Goal: Communication & Community: Answer question/provide support

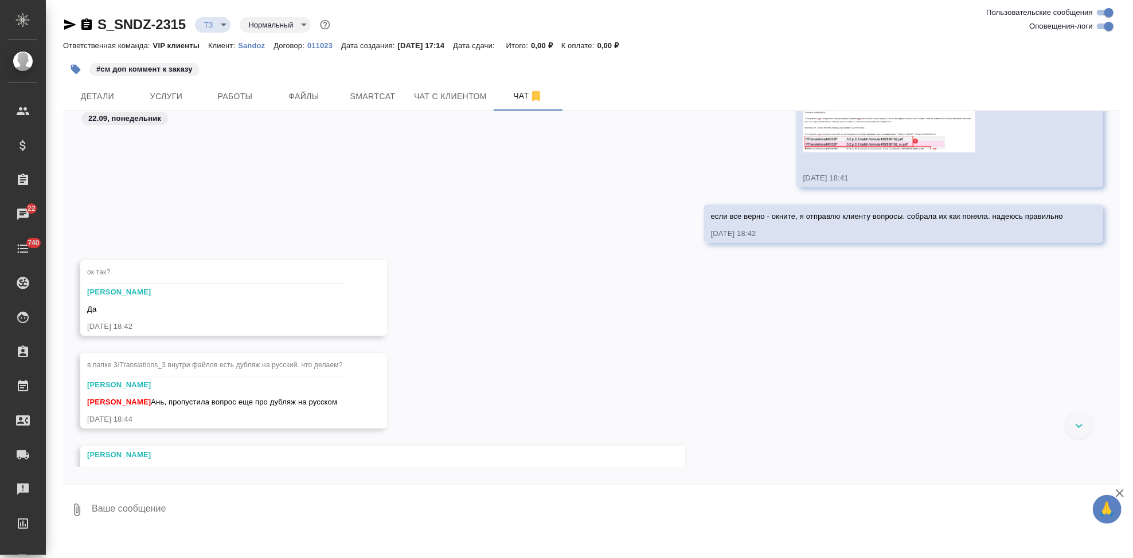
scroll to position [4822, 0]
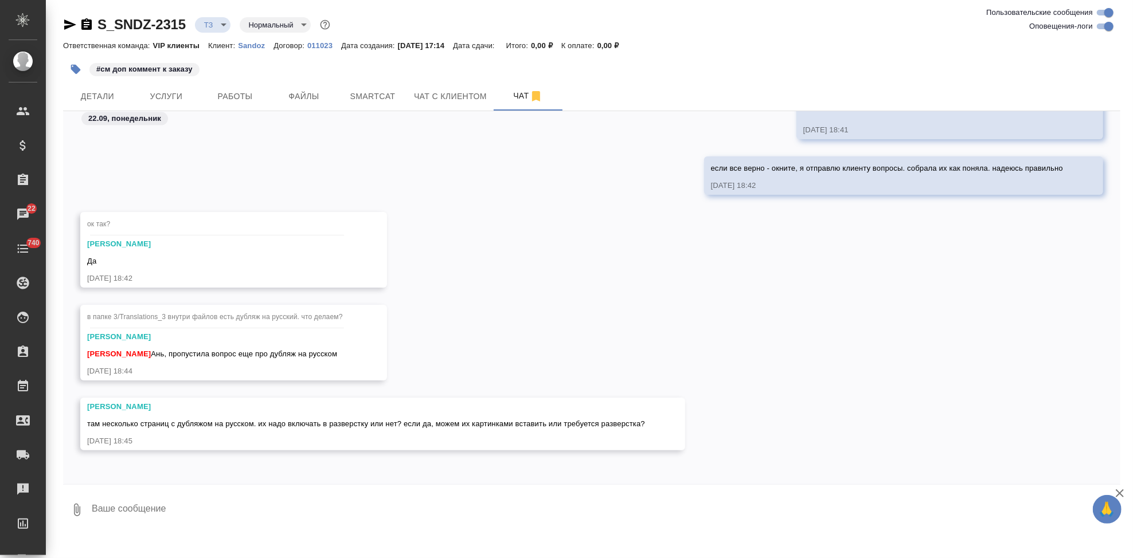
click at [308, 319] on span "в папке 3/Translations_3 внутри файлов есть дубляж на русский. что делаем?" at bounding box center [215, 317] width 256 height 8
click at [333, 318] on span "в папке 3/Translations_3 внутри файлов есть дубляж на русский. что делаем?" at bounding box center [215, 317] width 256 height 8
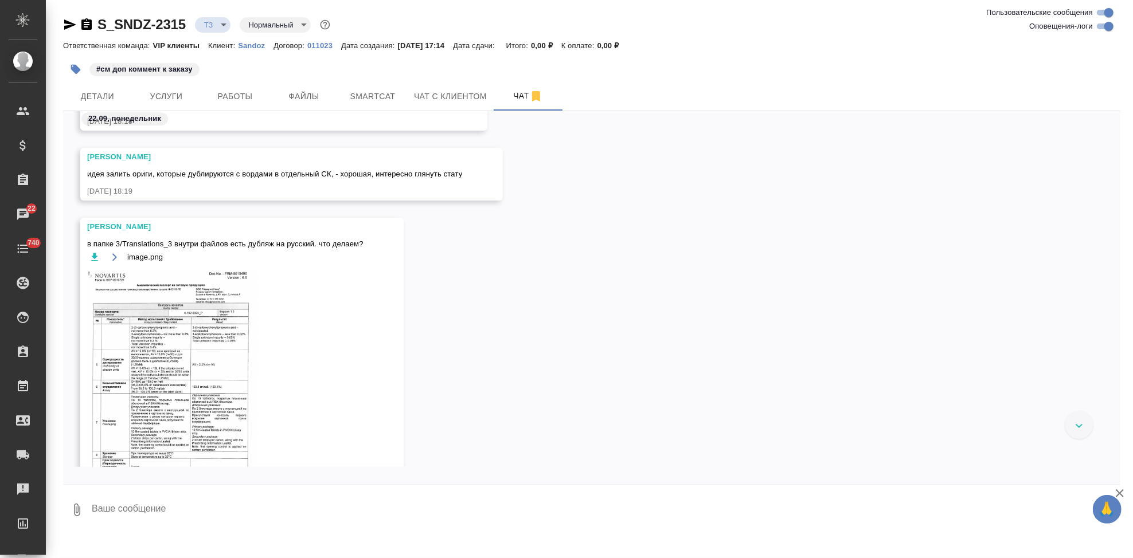
scroll to position [2821, 0]
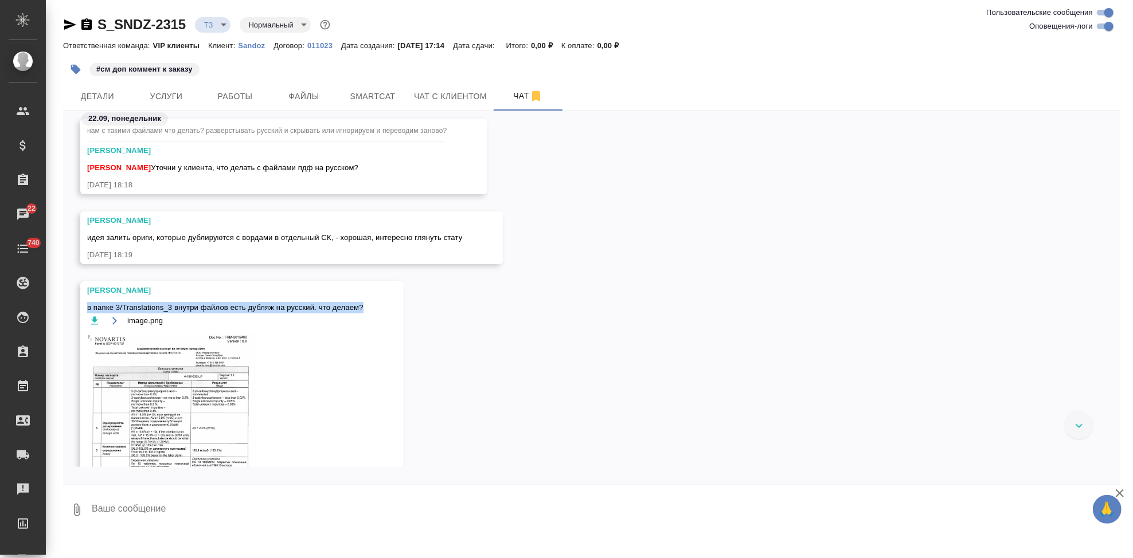
drag, startPoint x: 363, startPoint y: 307, endPoint x: 88, endPoint y: 307, distance: 275.8
click at [88, 307] on div "Заборова Александра в папке 3/Translations_3 внутри файлов есть дубляж на русск…" at bounding box center [241, 530] width 323 height 497
copy span "в папке 3/Translations_3 внутри файлов есть дубляж на русский. что делаем?"
click at [93, 318] on icon "button" at bounding box center [94, 320] width 7 height 8
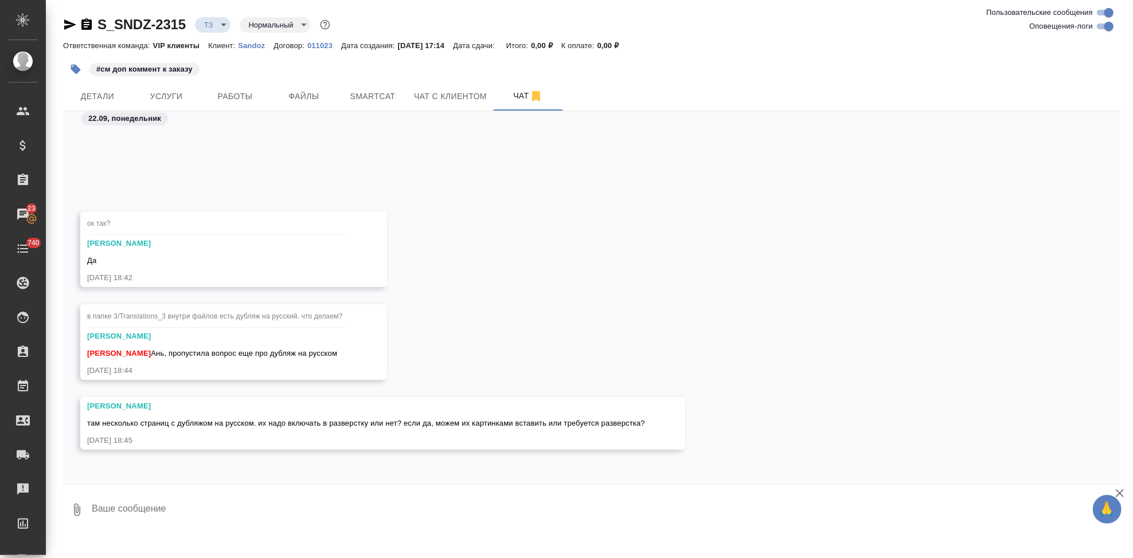
scroll to position [4653, 0]
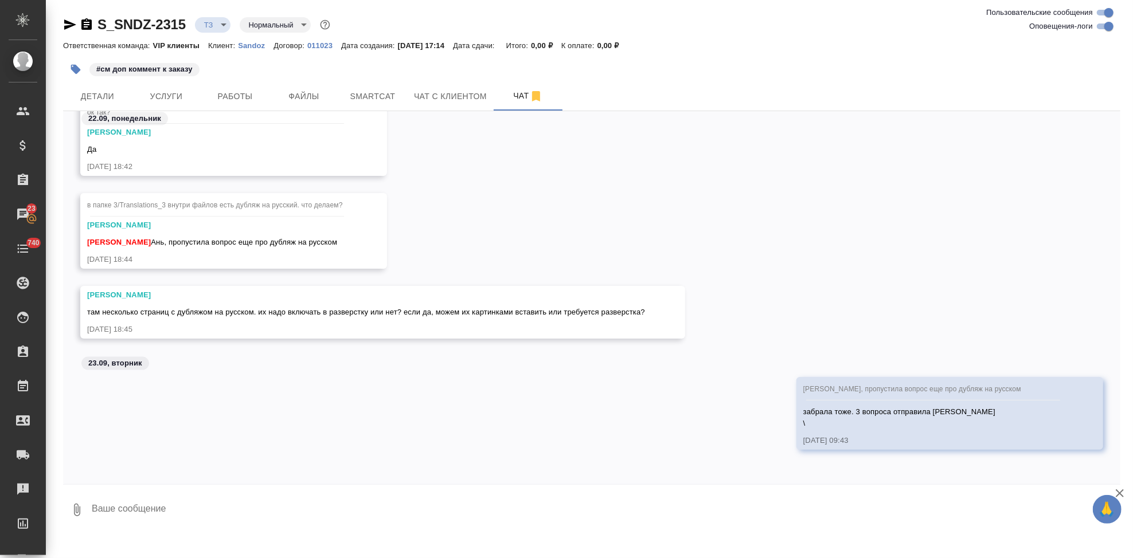
click at [228, 510] on textarea at bounding box center [606, 510] width 1030 height 39
paste textarea "Дубляж на русском можно вставить скриншотом, предыдущие версии указанных перево…"
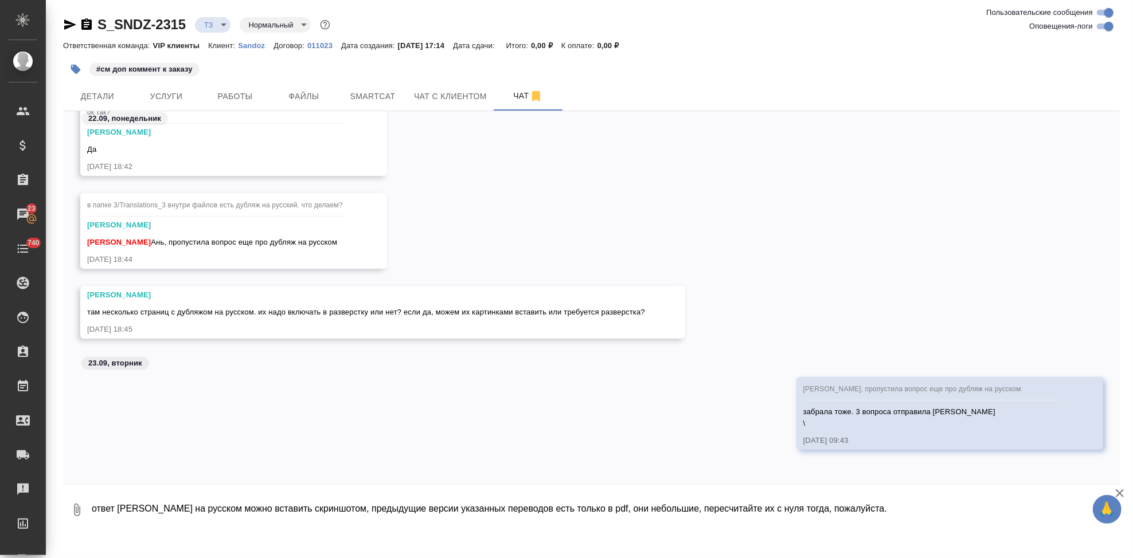
type textarea "ответ Дубляж на русском можно вставить скриншотом, предыдущие версии указанных …"
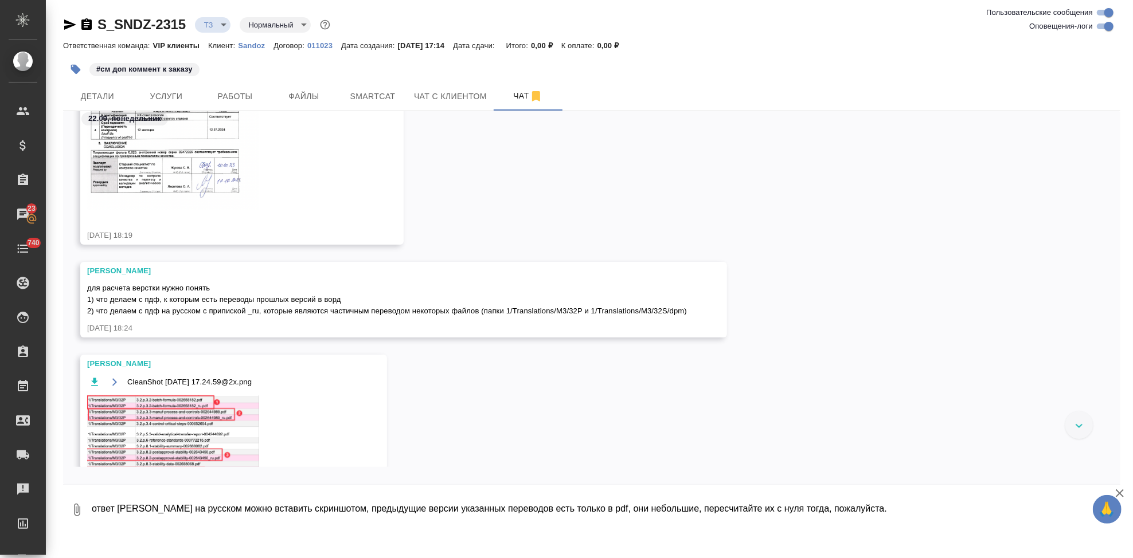
scroll to position [3349, 0]
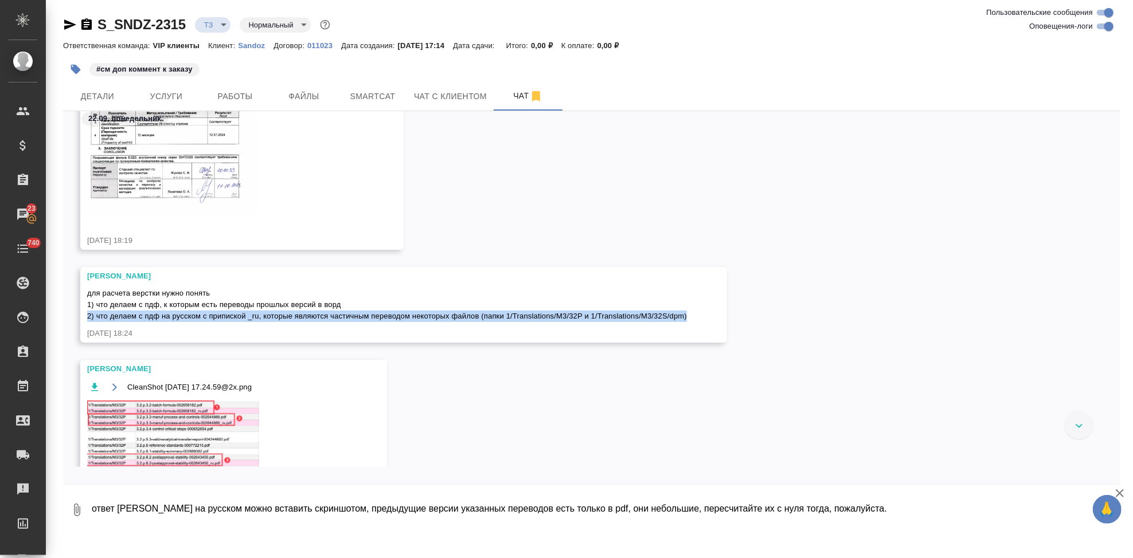
drag, startPoint x: 686, startPoint y: 315, endPoint x: 87, endPoint y: 315, distance: 598.6
click at [87, 315] on span "для расчета верстки нужно понять 1) что делаем с пдф, к которым есть переводы п…" at bounding box center [387, 305] width 600 height 32
copy span "2) что делаем с пдф на русском с припиской _ru, которые являются частичным пере…"
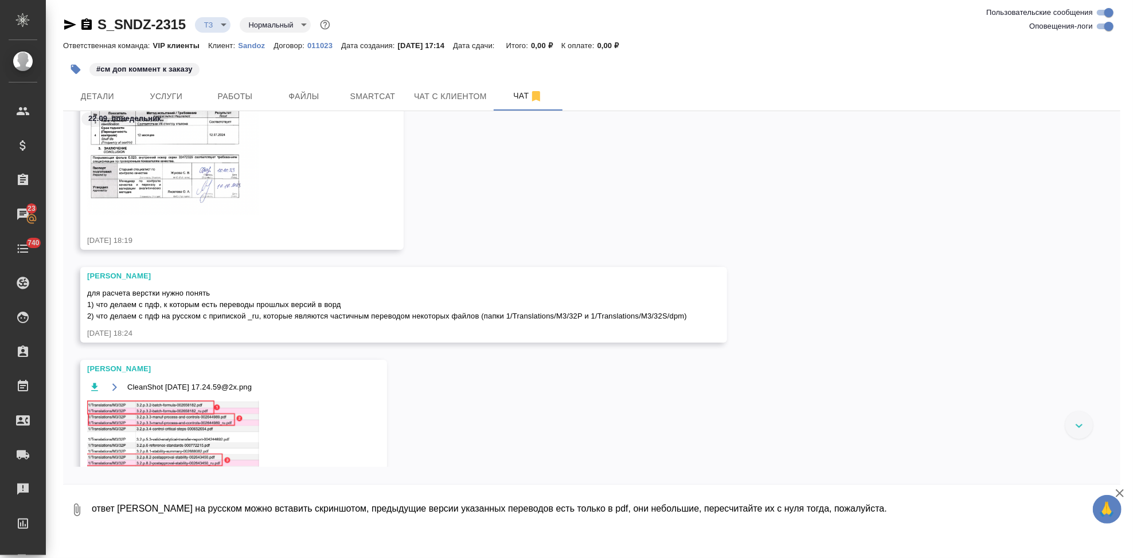
click at [164, 506] on textarea "ответ Дубляж на русском можно вставить скриншотом, предыдущие версии указанных …" at bounding box center [606, 510] width 1030 height 39
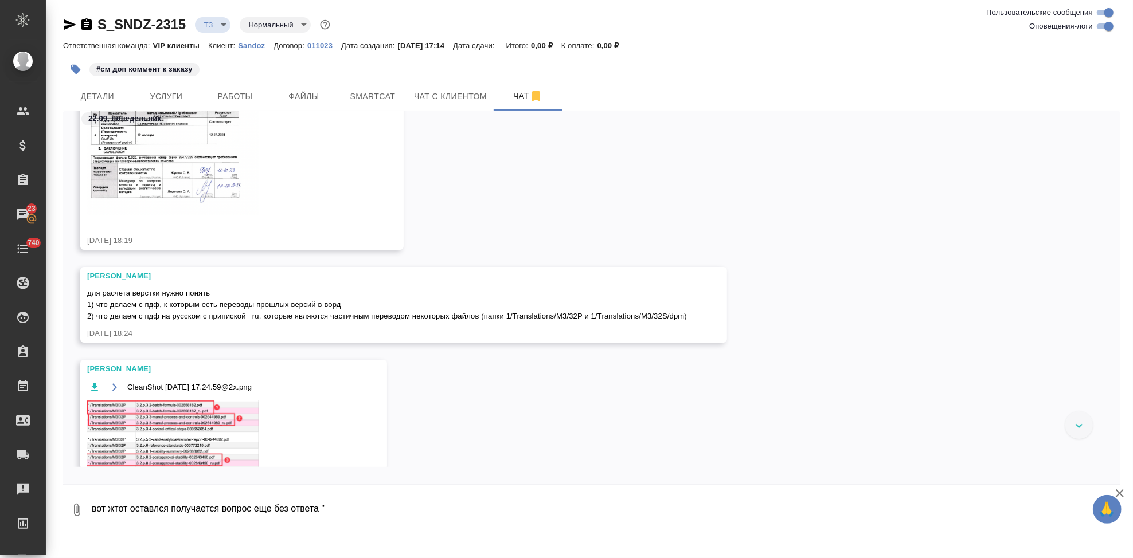
paste textarea "2) что делаем с пдф на русском с припиской _ru, которые являются частичным пере…"
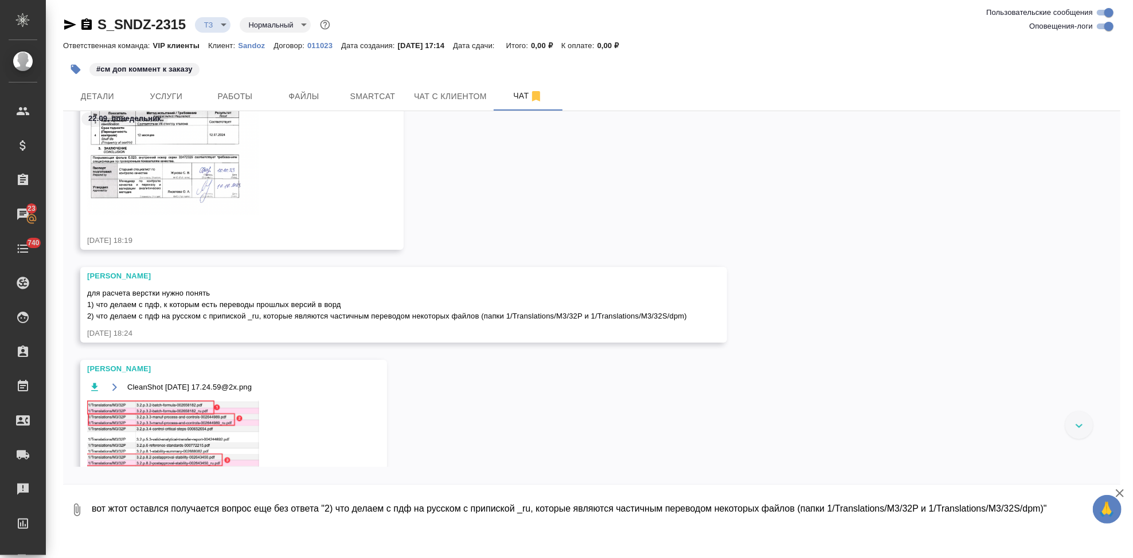
type textarea "вот жтот оставлся получается вопрос еще без ответа "2) что делаем с пдф на русс…"
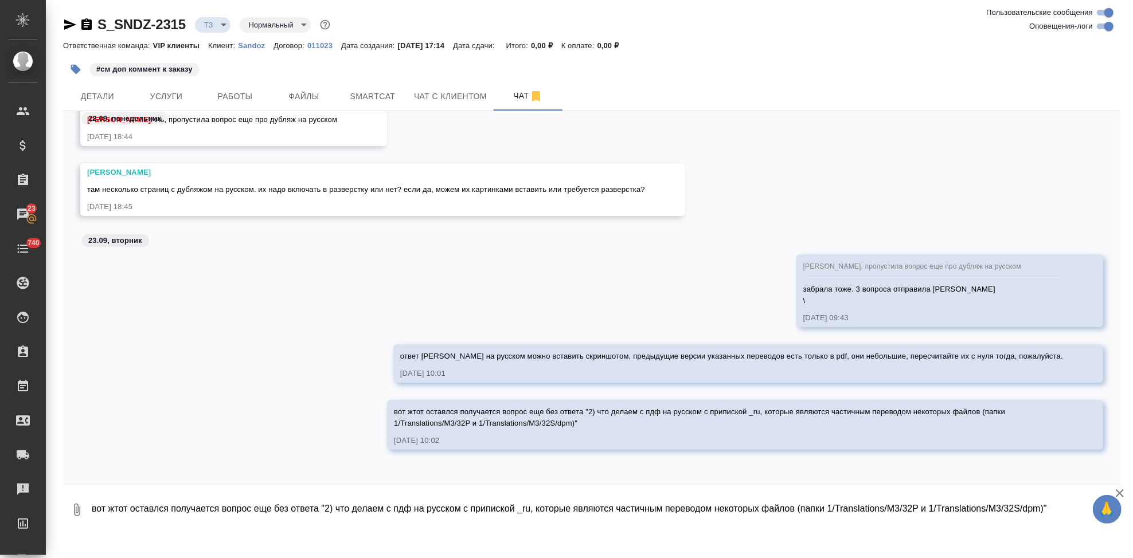
click at [343, 497] on textarea "вот жтот оставлся получается вопрос еще без ответа "2) что делаем с пдф на русс…" at bounding box center [606, 510] width 1030 height 39
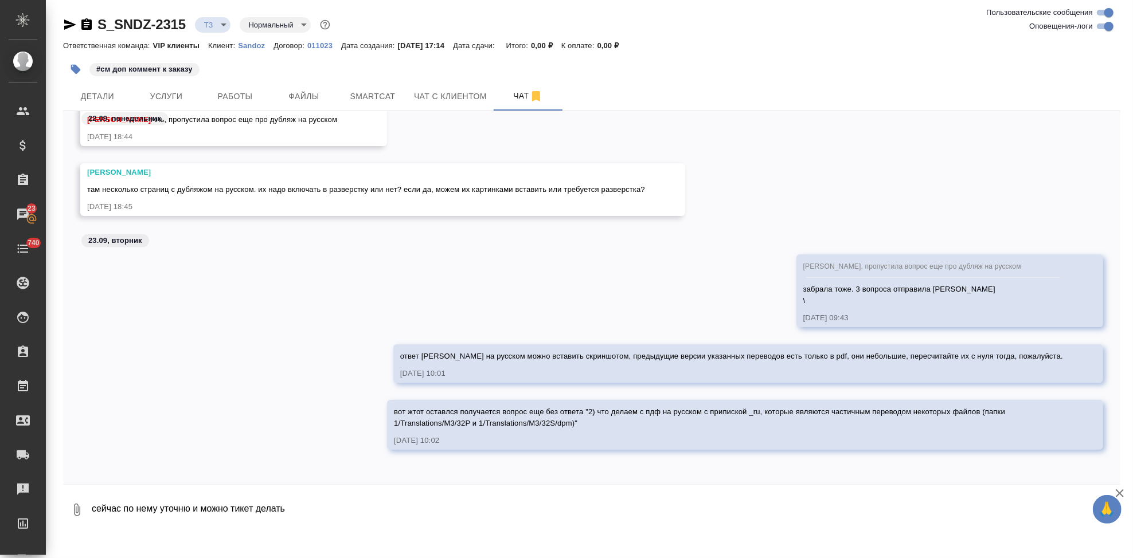
type textarea "сейчас по нему уточню и можно тикет делать"
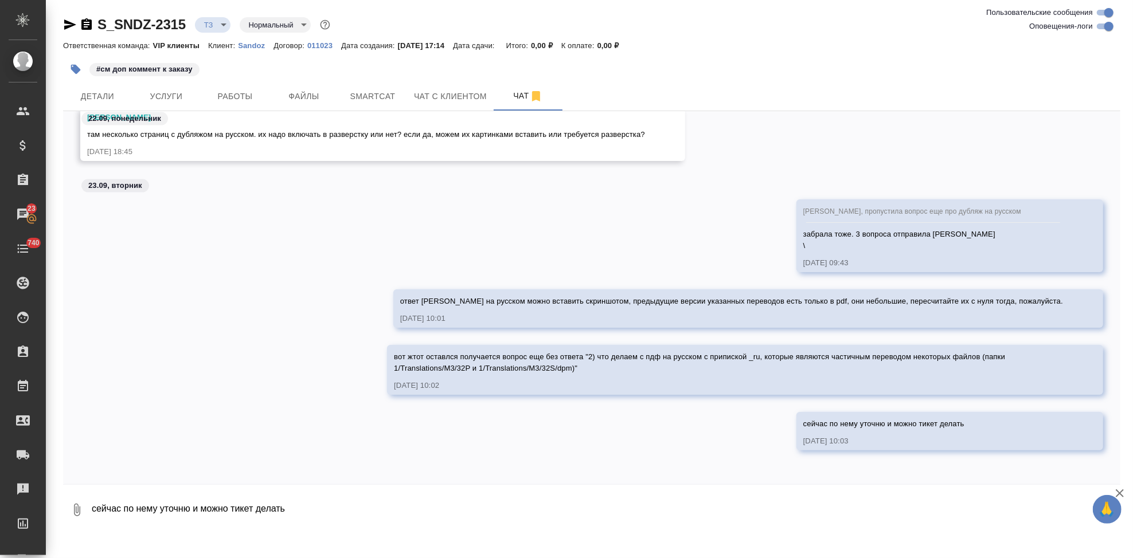
click at [243, 46] on p "Sandoz" at bounding box center [256, 45] width 36 height 9
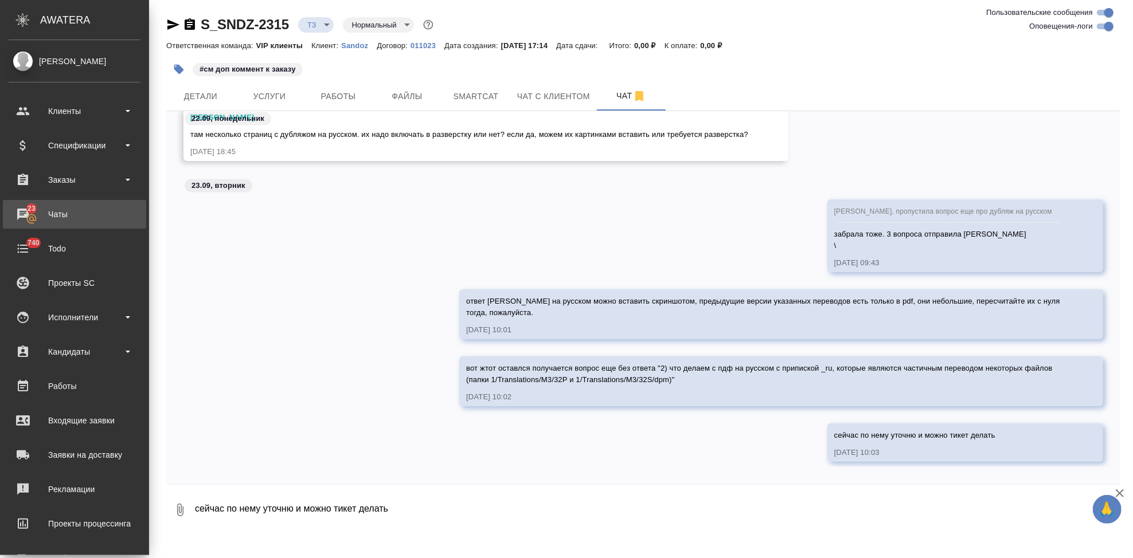
click at [33, 214] on div "Чаты" at bounding box center [75, 214] width 132 height 17
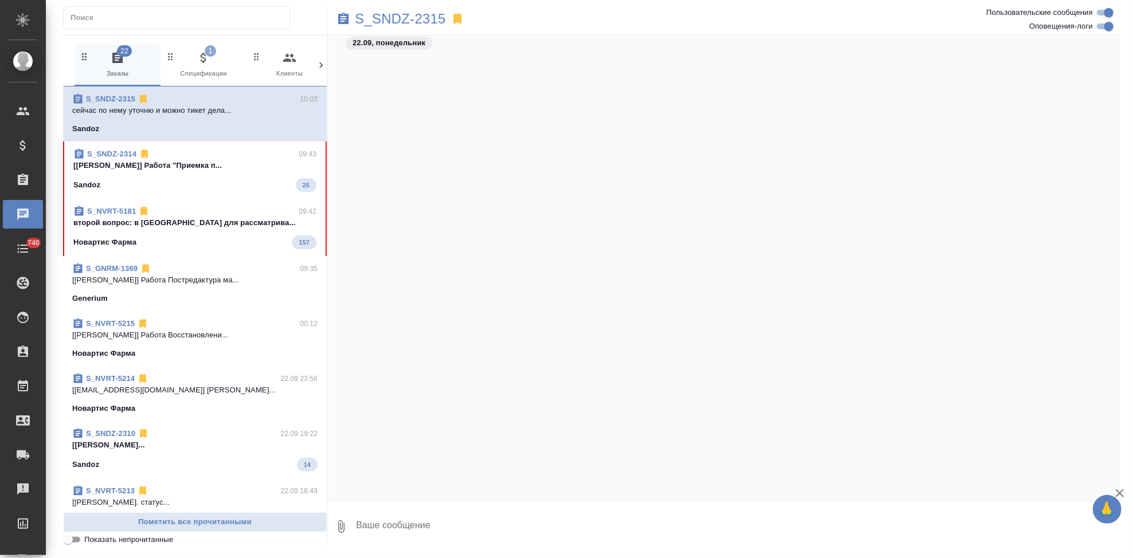
scroll to position [7787, 0]
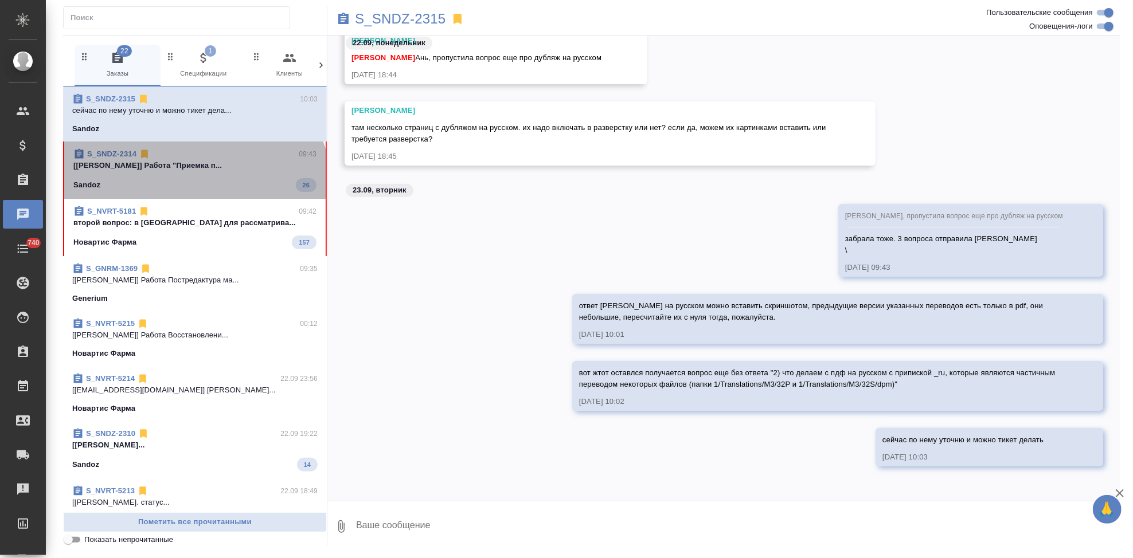
click at [193, 190] on div "Sandoz 26" at bounding box center [194, 185] width 243 height 14
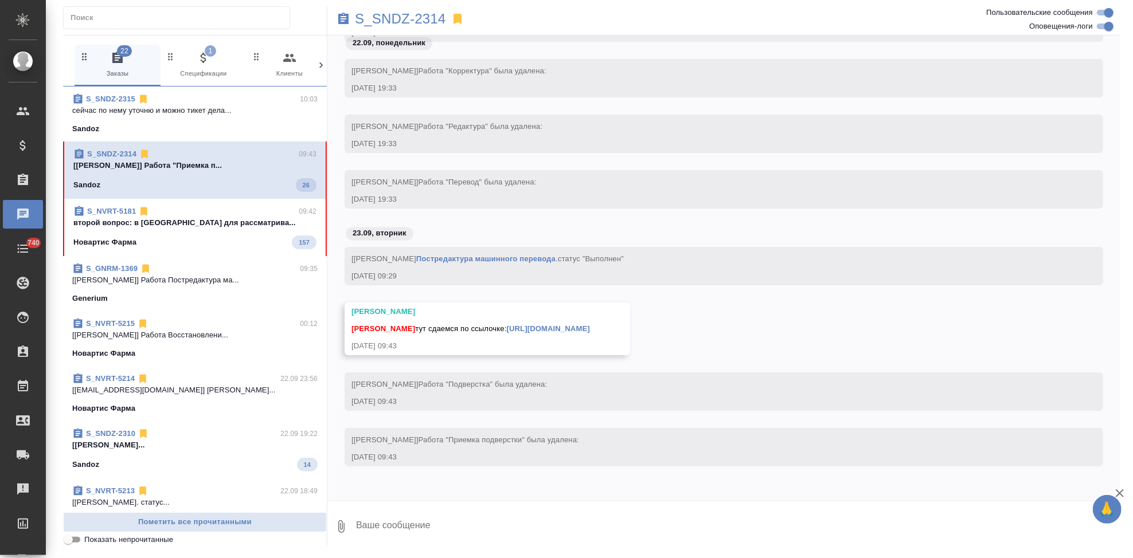
scroll to position [8487, 0]
click at [442, 525] on textarea at bounding box center [737, 526] width 765 height 39
type textarea "спасибо"
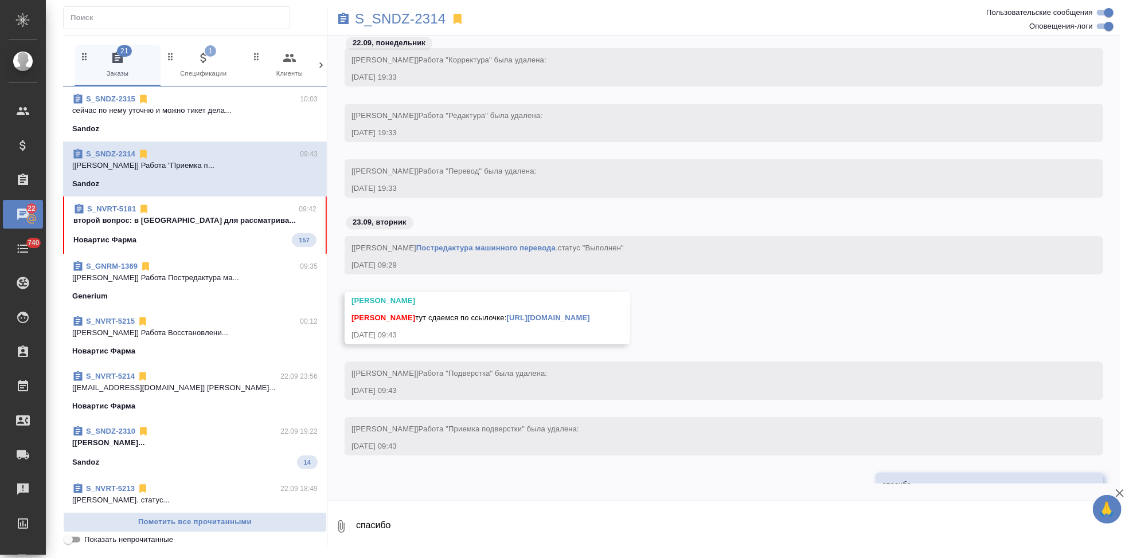
scroll to position [8543, 0]
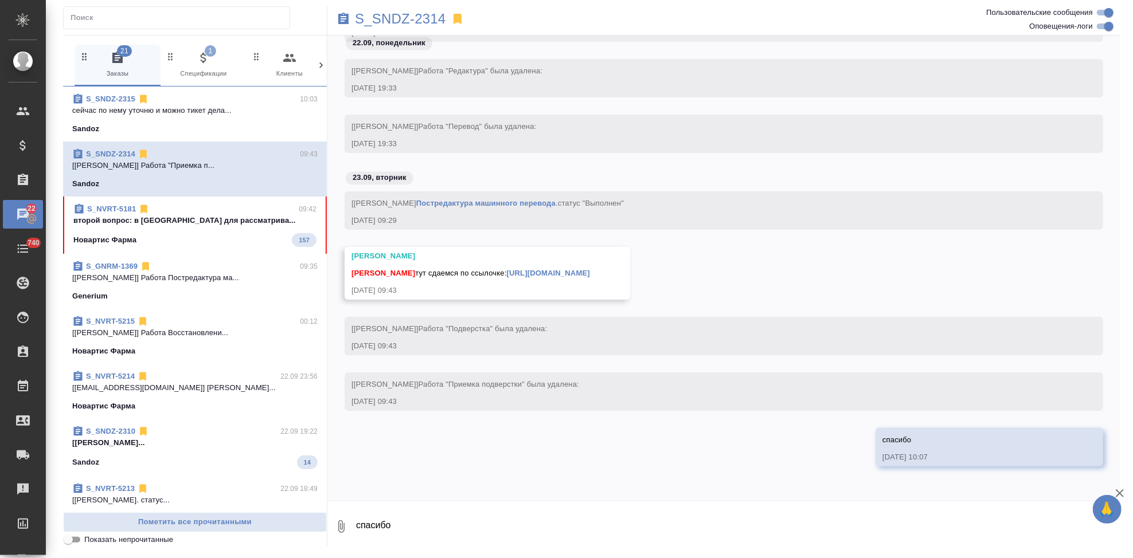
click at [590, 269] on link "https://drive.awatera.com/apps/files/files/10433176?dir=/Shares/Sandoz/Orders/S…" at bounding box center [548, 273] width 83 height 9
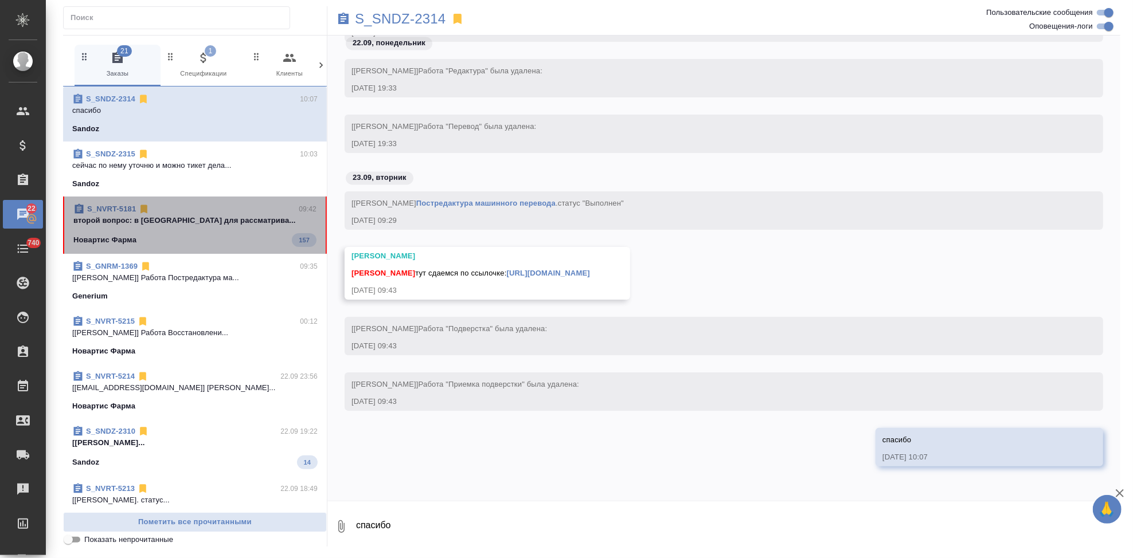
click at [203, 244] on div "Новартис Фарма 157" at bounding box center [194, 240] width 243 height 14
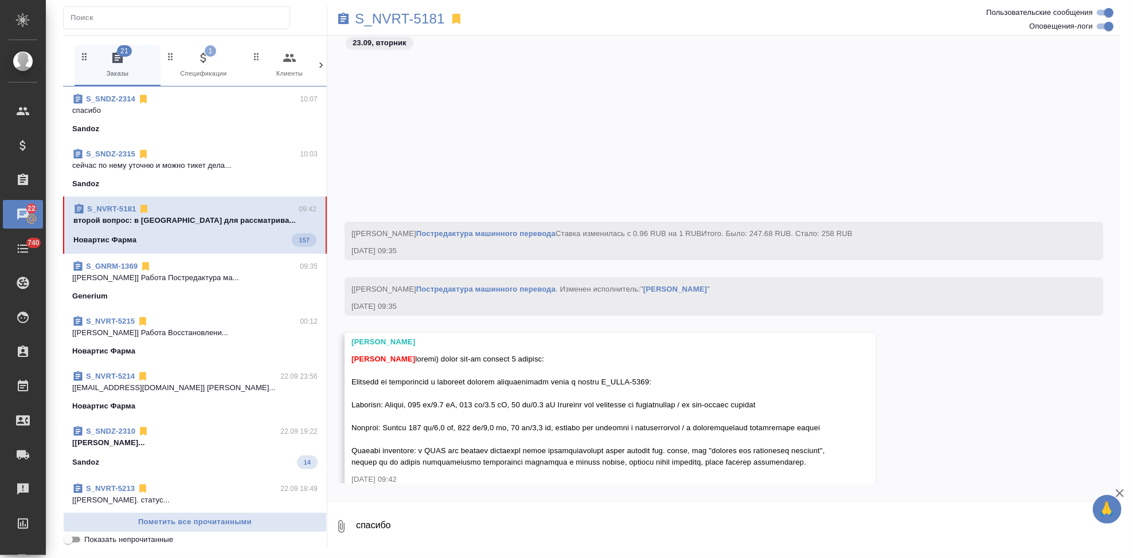
scroll to position [101746, 0]
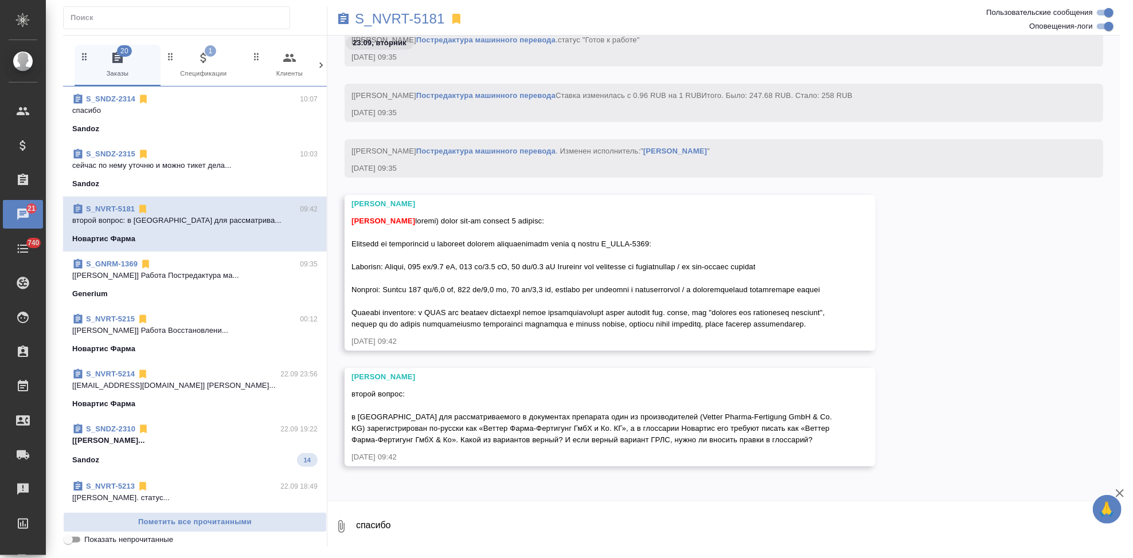
click at [402, 524] on textarea "спасибо" at bounding box center [737, 526] width 765 height 39
type textarea "пишу вопросы поймала"
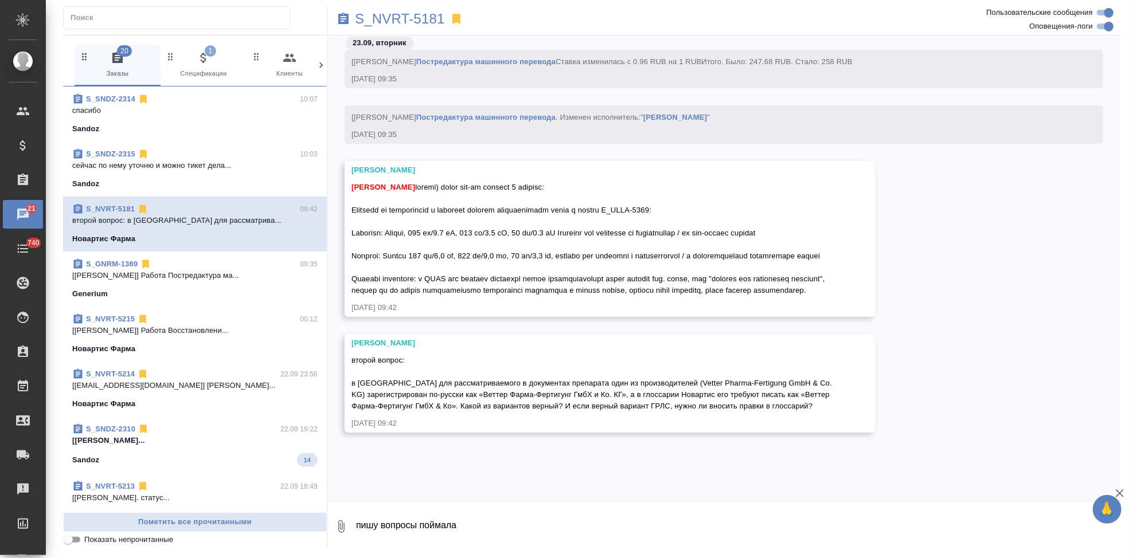
scroll to position [101801, 0]
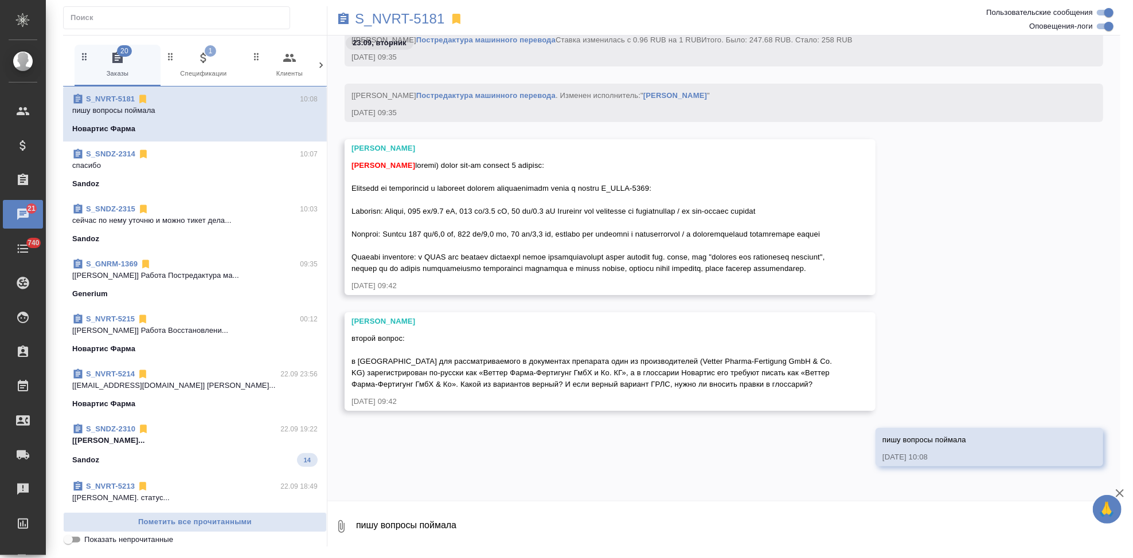
drag, startPoint x: 353, startPoint y: 166, endPoint x: 412, endPoint y: 269, distance: 119.4
click at [412, 269] on div "Кабаргина Анна" at bounding box center [593, 216] width 484 height 118
copy span "Хотелось бы согласовать с клиентом перевод лекарственной формы в заказе S_NVRT-…"
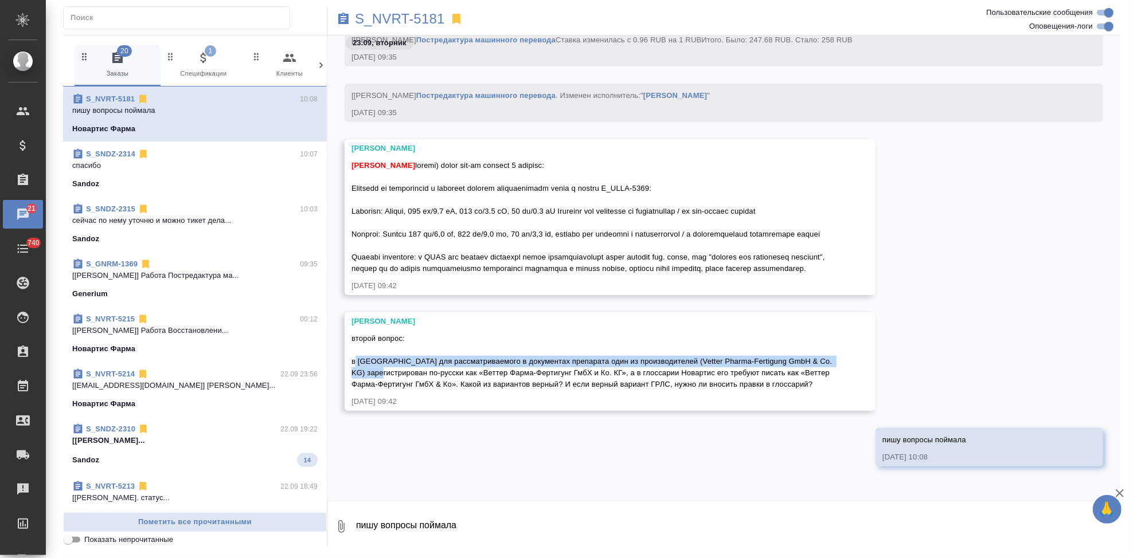
drag, startPoint x: 354, startPoint y: 362, endPoint x: 416, endPoint y: 373, distance: 63.0
click at [416, 373] on span "второй вопрос: в ГРЛС для рассматриваемого в документах препарата один из произ…" at bounding box center [592, 361] width 483 height 54
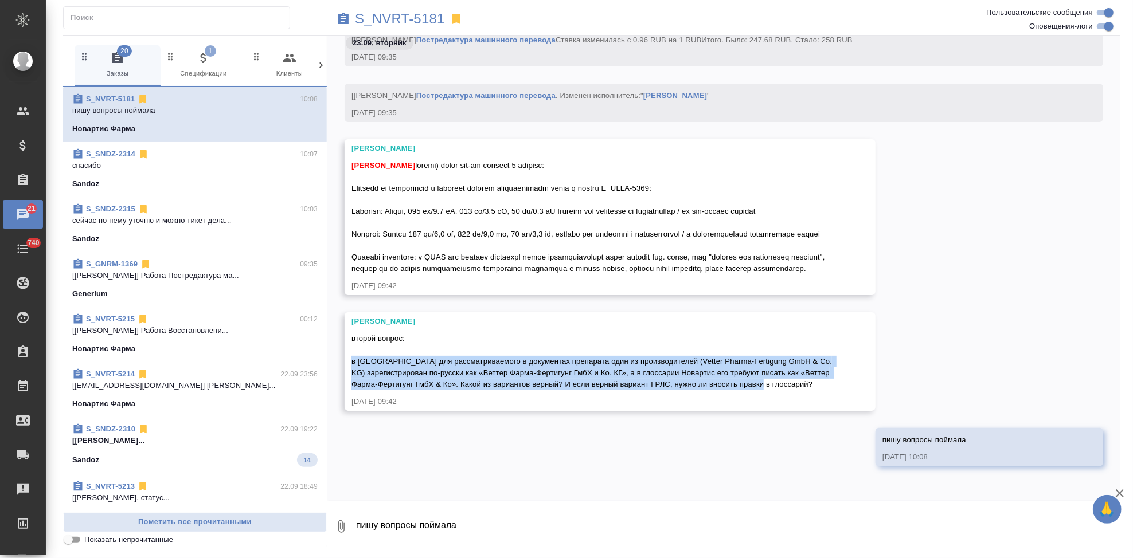
drag, startPoint x: 811, startPoint y: 384, endPoint x: 351, endPoint y: 364, distance: 460.3
click at [351, 364] on span "второй вопрос: в ГРЛС для рассматриваемого в документах препарата один из произ…" at bounding box center [592, 361] width 483 height 54
copy span "в ГРЛС для рассматриваемого в документах препарата один из производителей (Vett…"
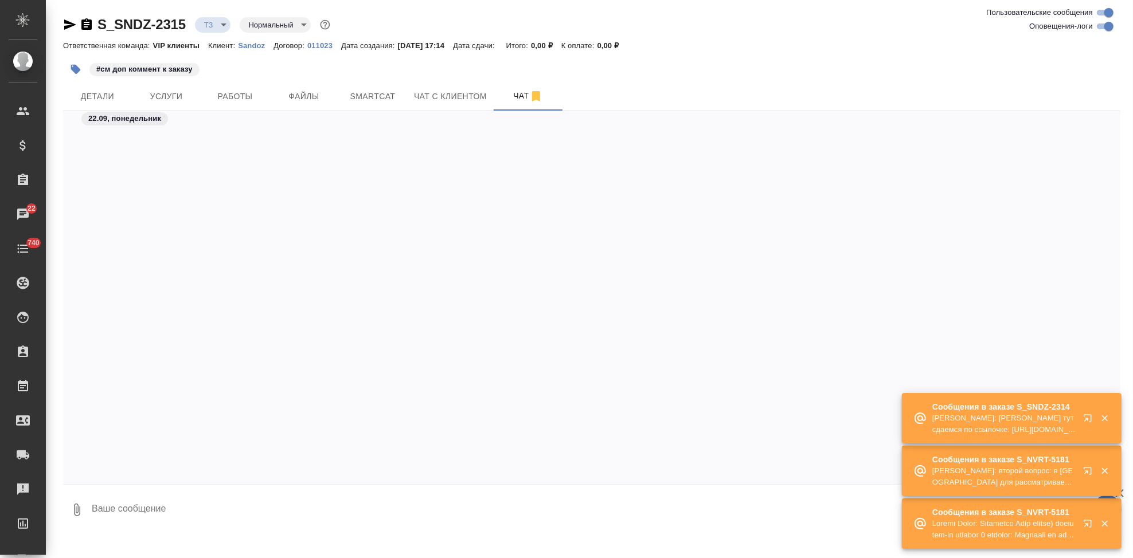
scroll to position [4055, 0]
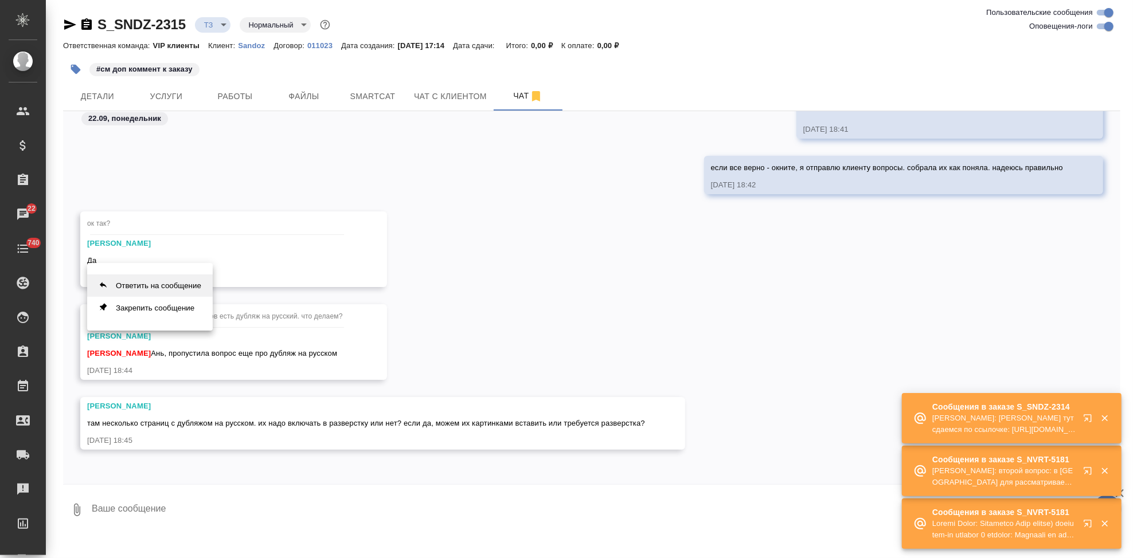
click at [185, 289] on button "Ответить на сообщение" at bounding box center [150, 286] width 126 height 22
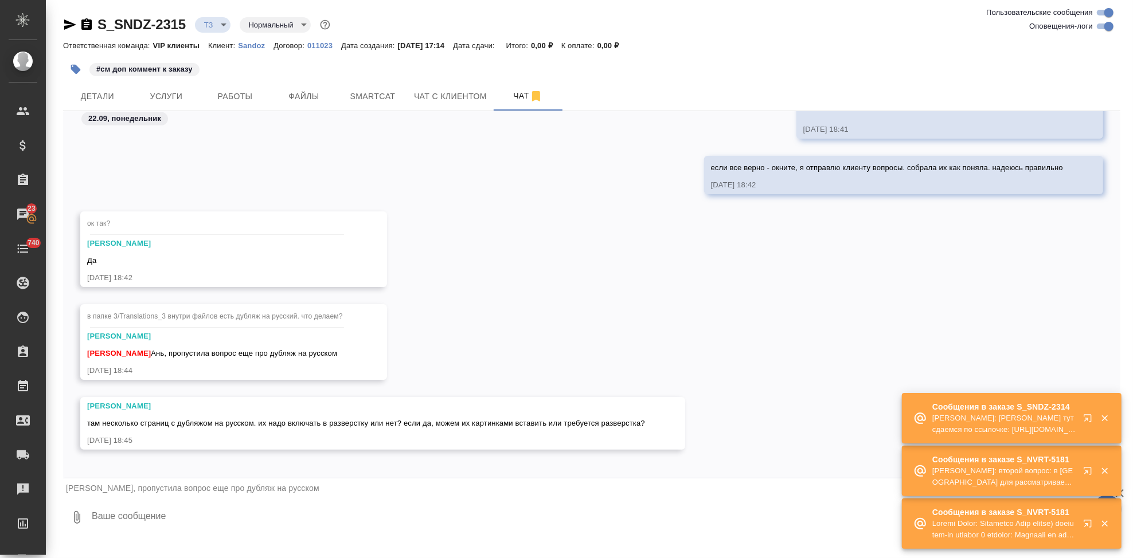
click at [185, 519] on textarea at bounding box center [606, 517] width 1030 height 39
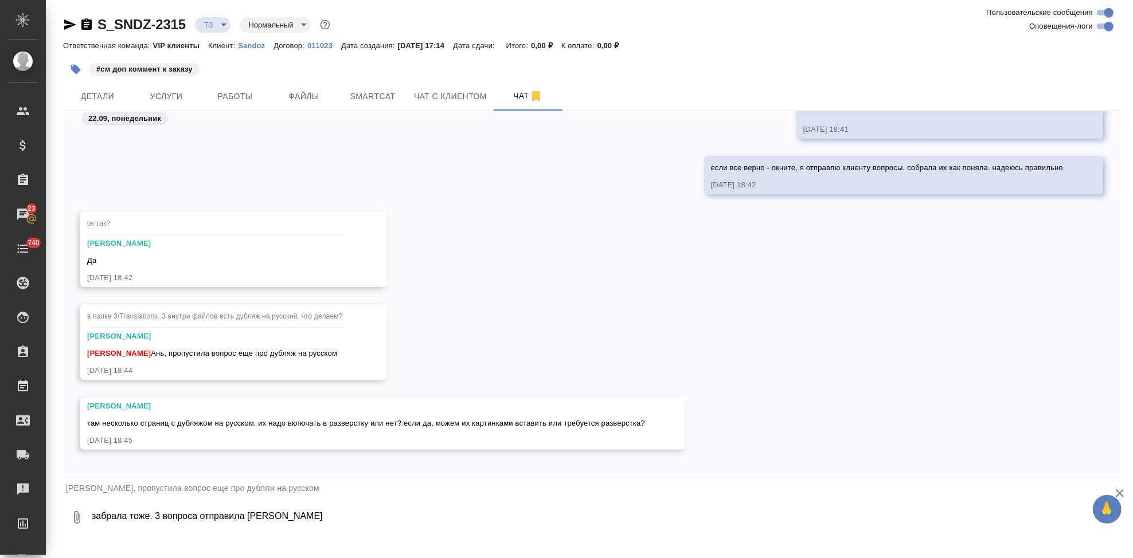
type textarea "забрала тоже. 3 вопроса отправила [PERSON_NAME] \"
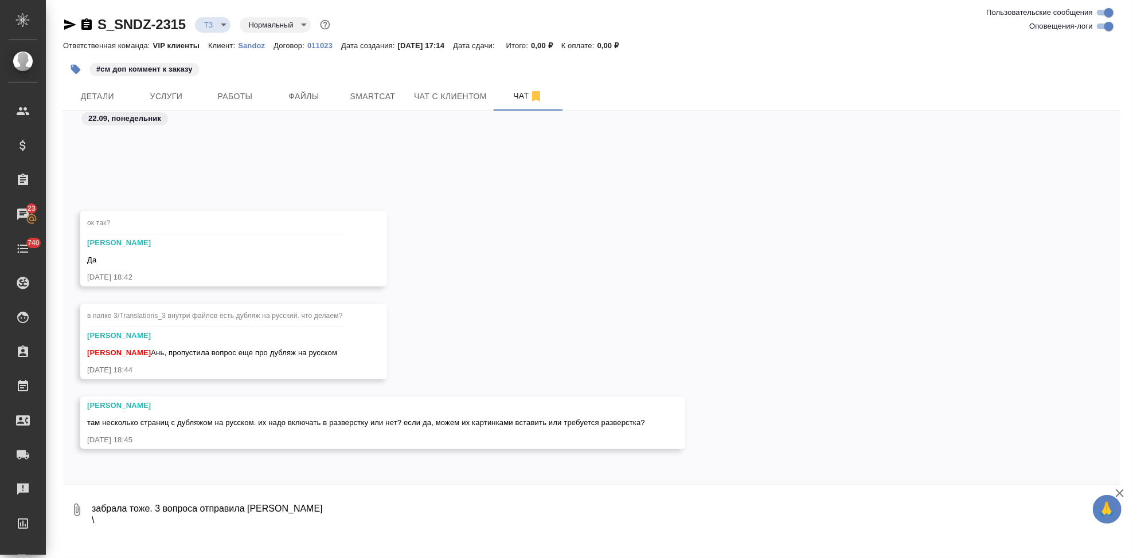
scroll to position [4165, 0]
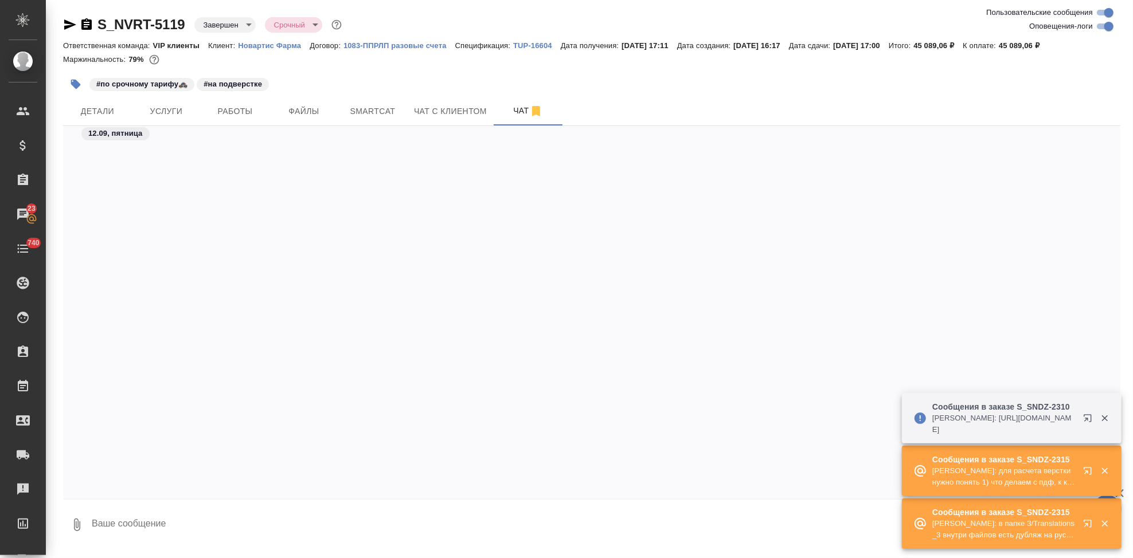
scroll to position [81921, 0]
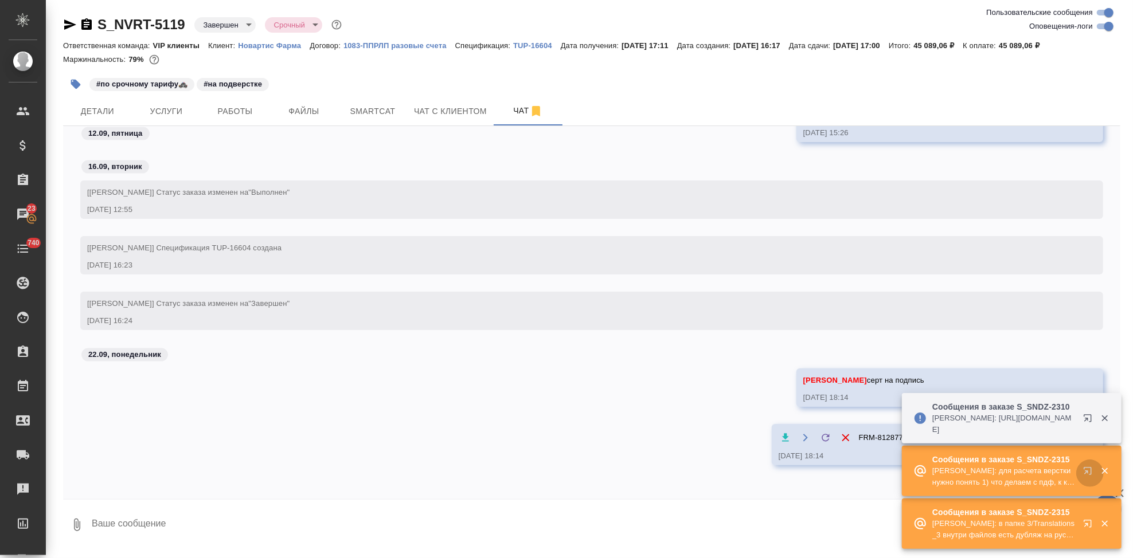
click at [1086, 470] on icon "button" at bounding box center [1090, 474] width 14 height 14
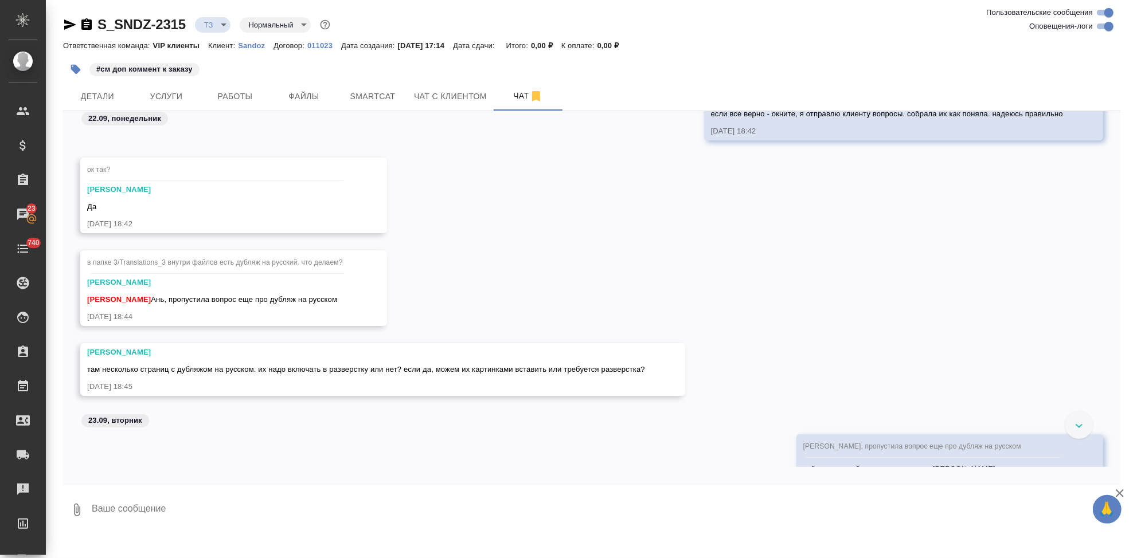
scroll to position [7549, 0]
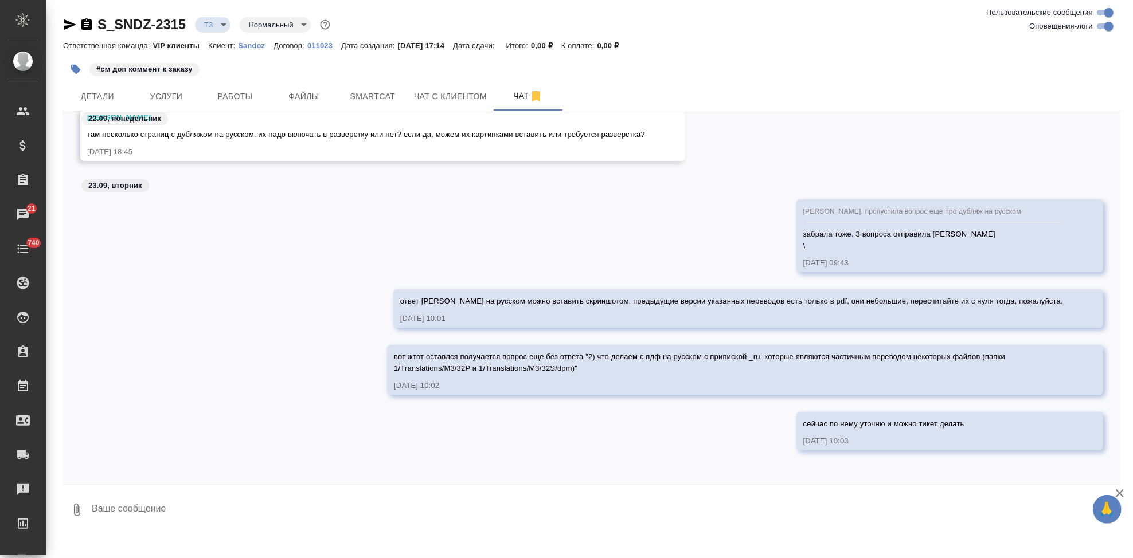
click at [390, 516] on textarea at bounding box center [606, 510] width 1030 height 39
paste textarea "Я ответила на третий вопрос: такие документы можно пересчитать с нуля, так как …"
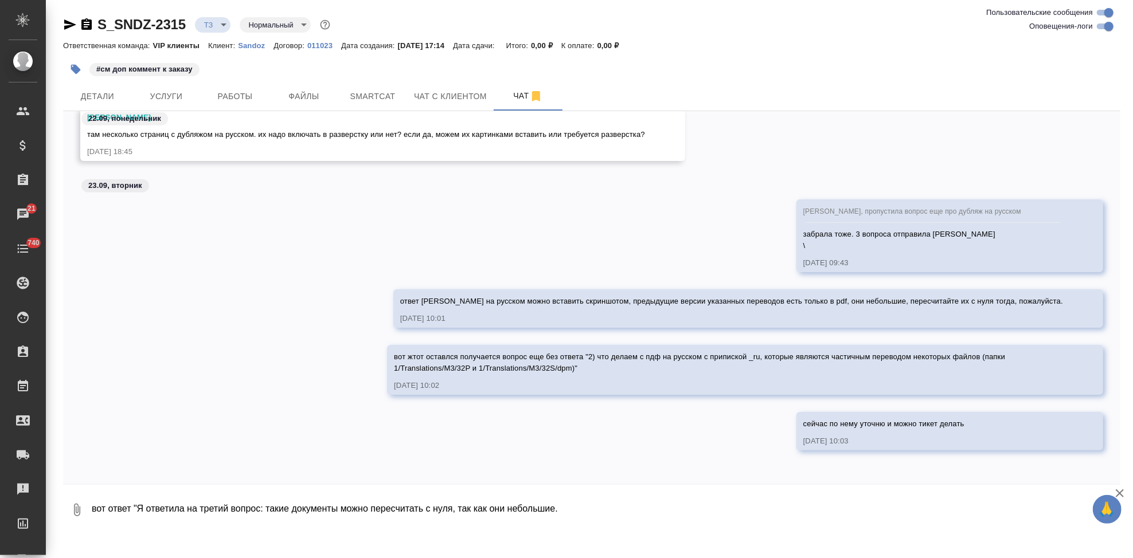
scroll to position [30, 0]
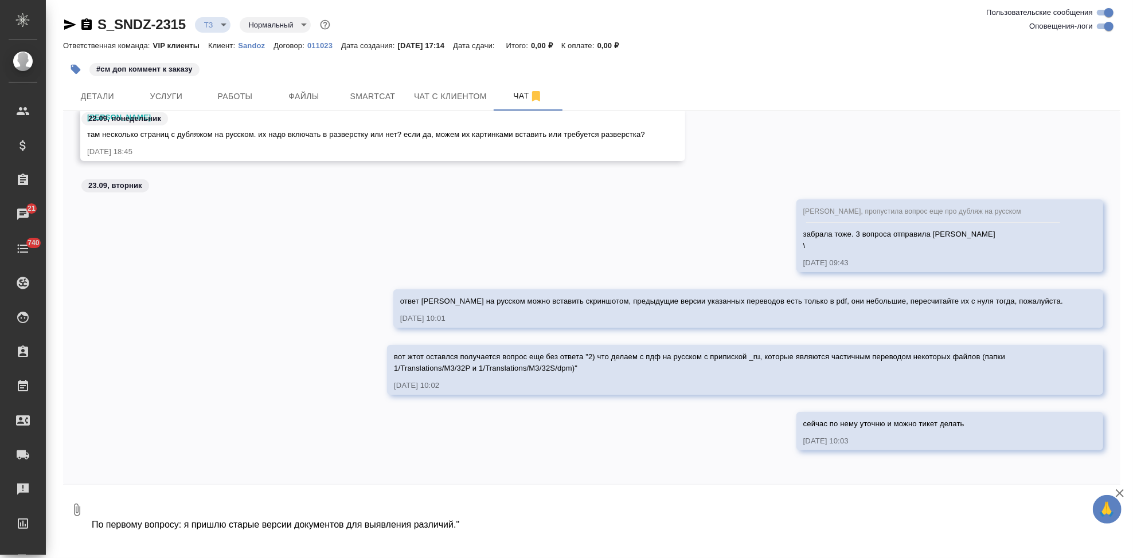
click at [93, 525] on textarea "вот ответ "Я ответила на третий вопрос: такие документы можно пересчитать с нул…" at bounding box center [596, 510] width 1011 height 39
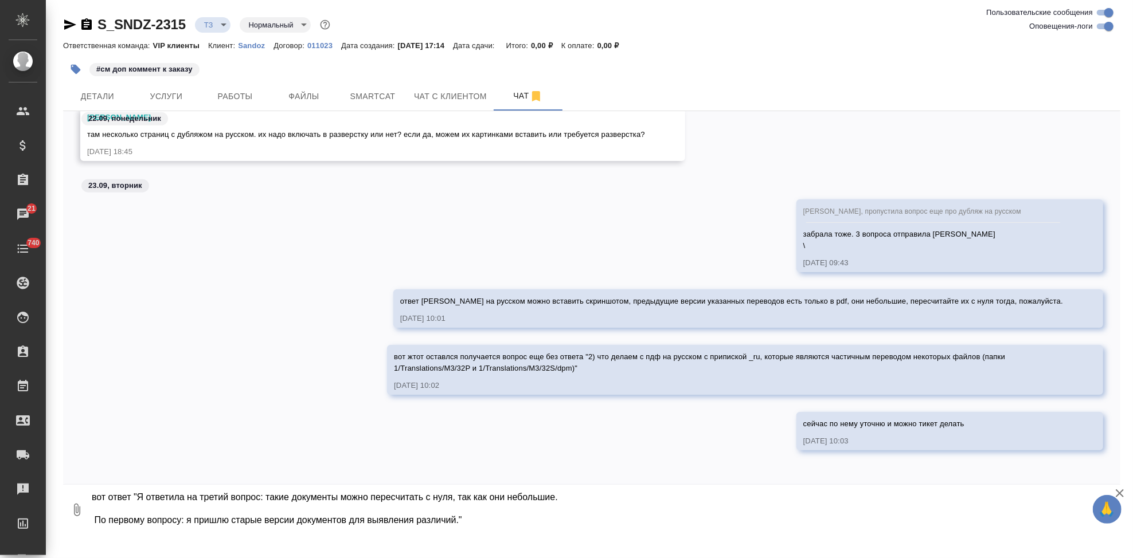
scroll to position [11, 0]
type textarea "вот ответ "Я ответила на третий вопрос: такие документы можно пересчитать с нул…"
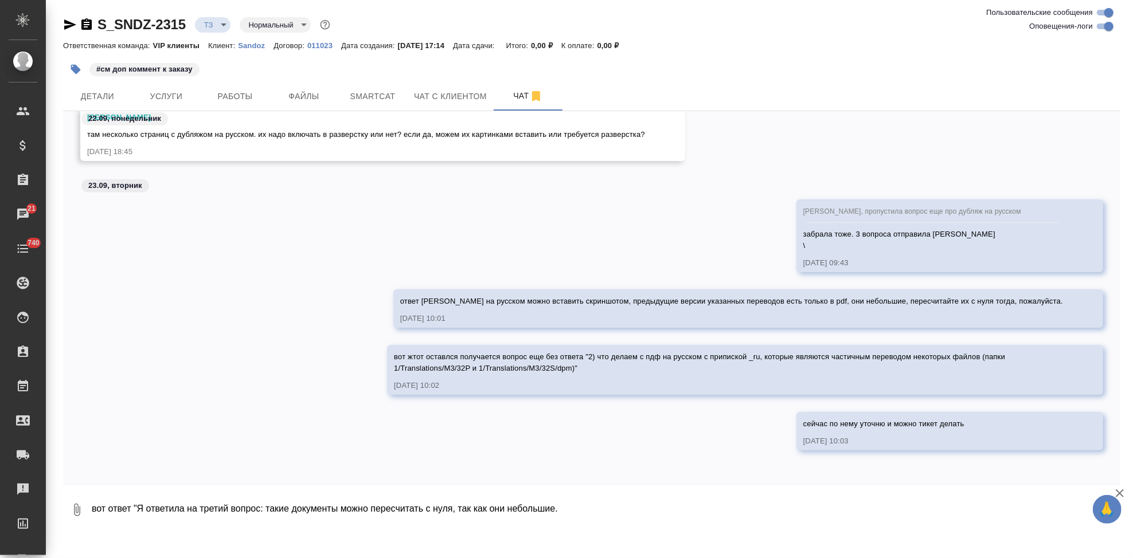
scroll to position [7640, 0]
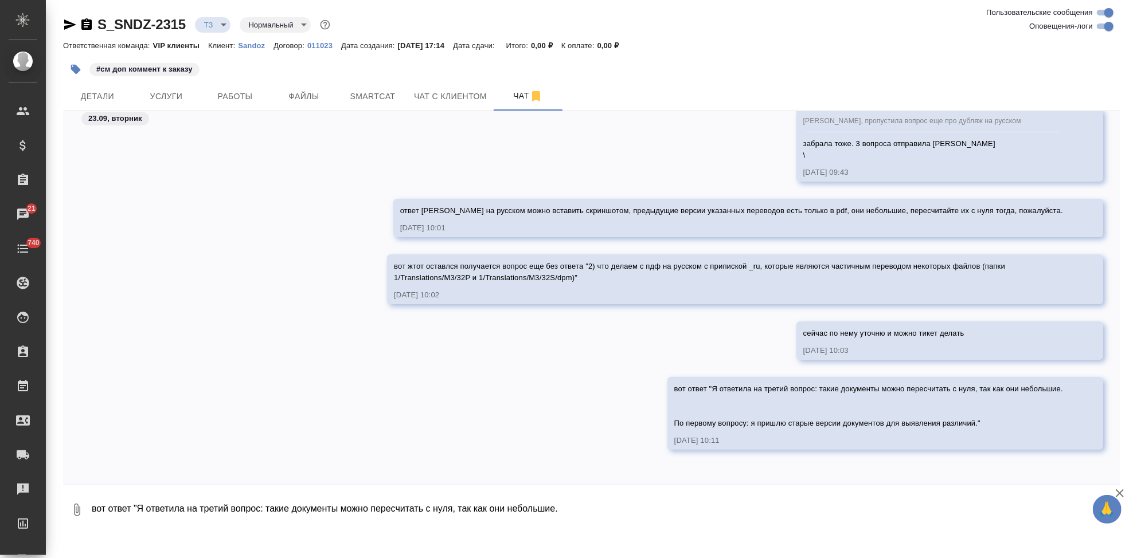
click at [311, 502] on textarea "вот ответ "Я ответила на третий вопрос: такие документы можно пересчитать с нул…" at bounding box center [606, 510] width 1030 height 39
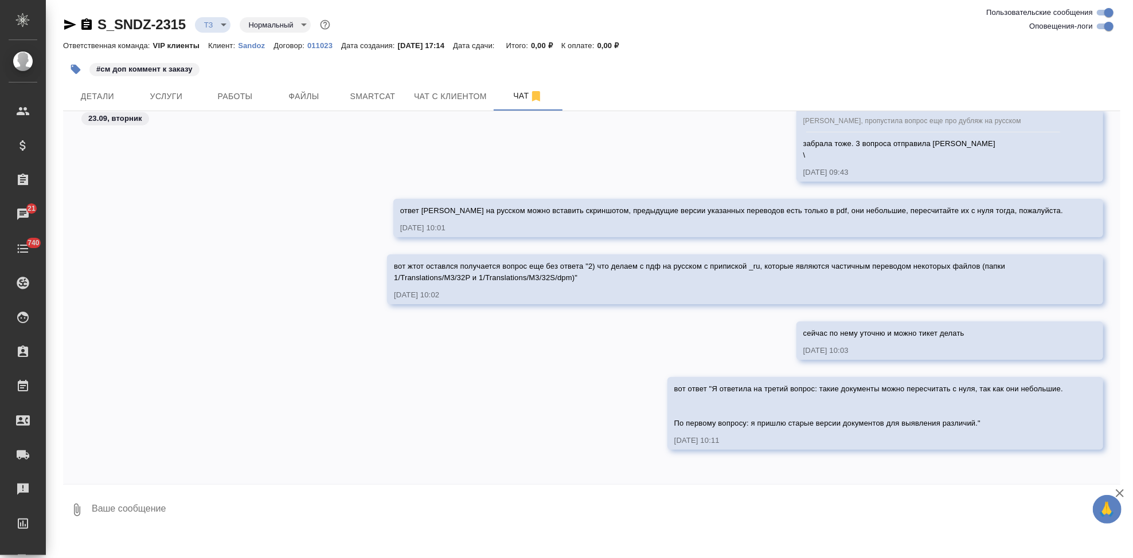
paste textarea "1) что делаем с пдф, к которым есть переводы прошлых версий в ворд. если требуе…"
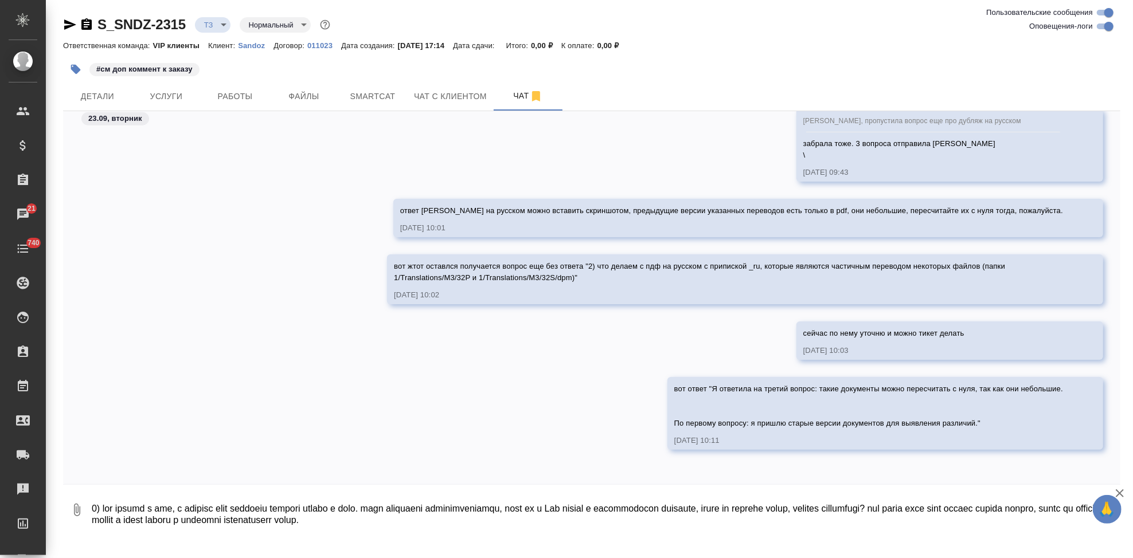
scroll to position [65, 0]
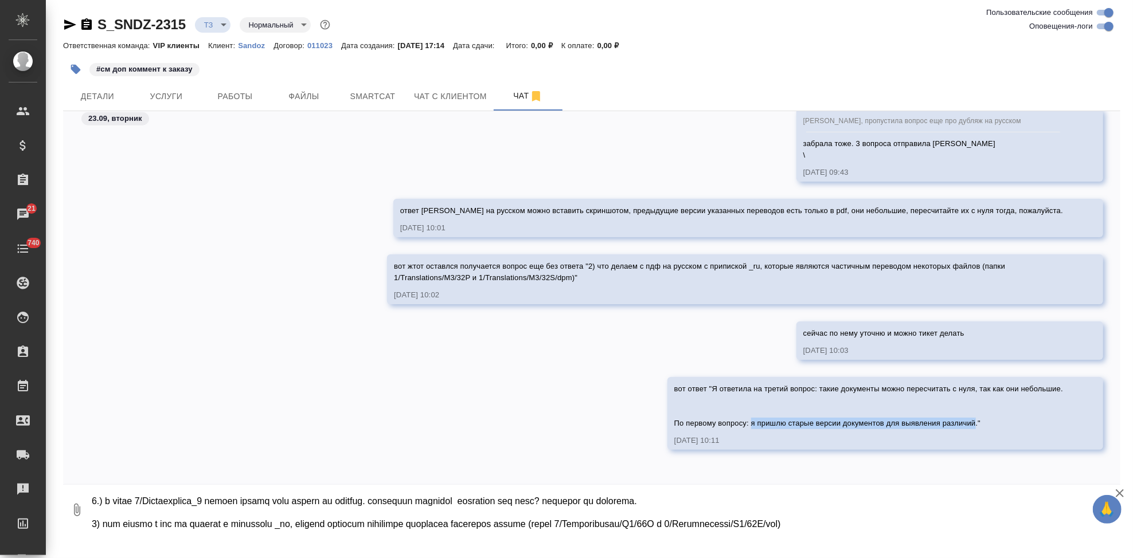
drag, startPoint x: 742, startPoint y: 424, endPoint x: 967, endPoint y: 424, distance: 224.2
click at [967, 424] on span "вот ответ "Я ответила на третий вопрос: такие документы можно пересчитать с нул…" at bounding box center [868, 406] width 389 height 43
copy span "я пришлю старые версии документов для выявления различий"
click at [530, 500] on textarea at bounding box center [596, 510] width 1011 height 39
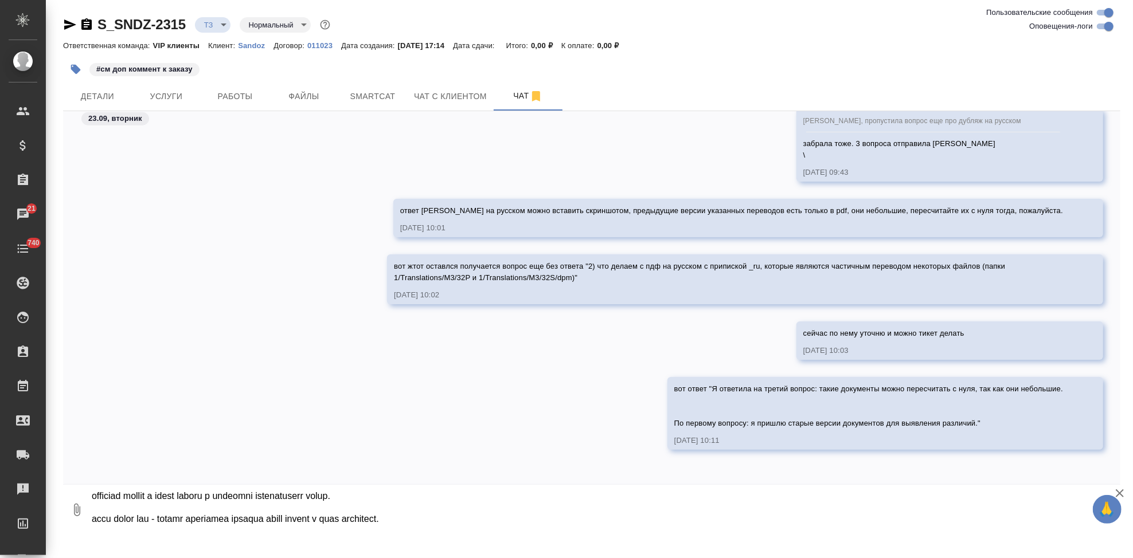
scroll to position [13, 0]
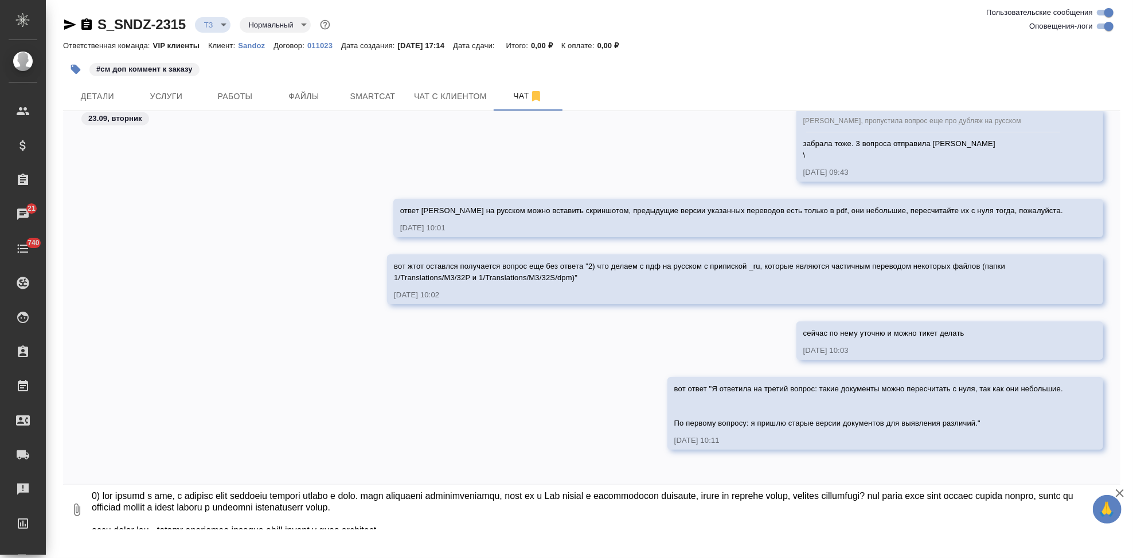
click at [474, 523] on textarea at bounding box center [596, 510] width 1011 height 39
click at [506, 511] on textarea at bounding box center [596, 510] width 1011 height 39
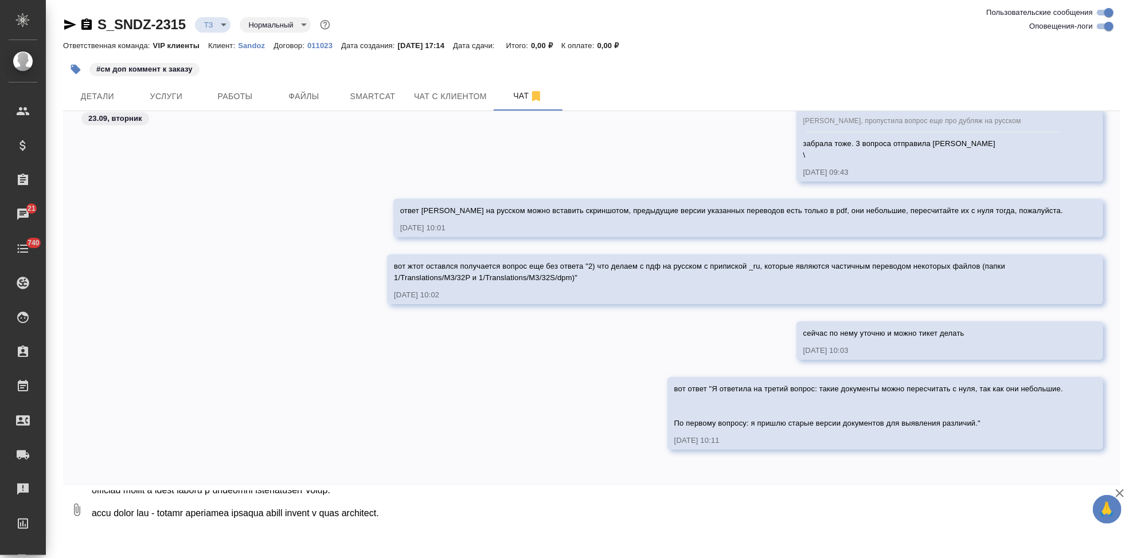
scroll to position [42, 0]
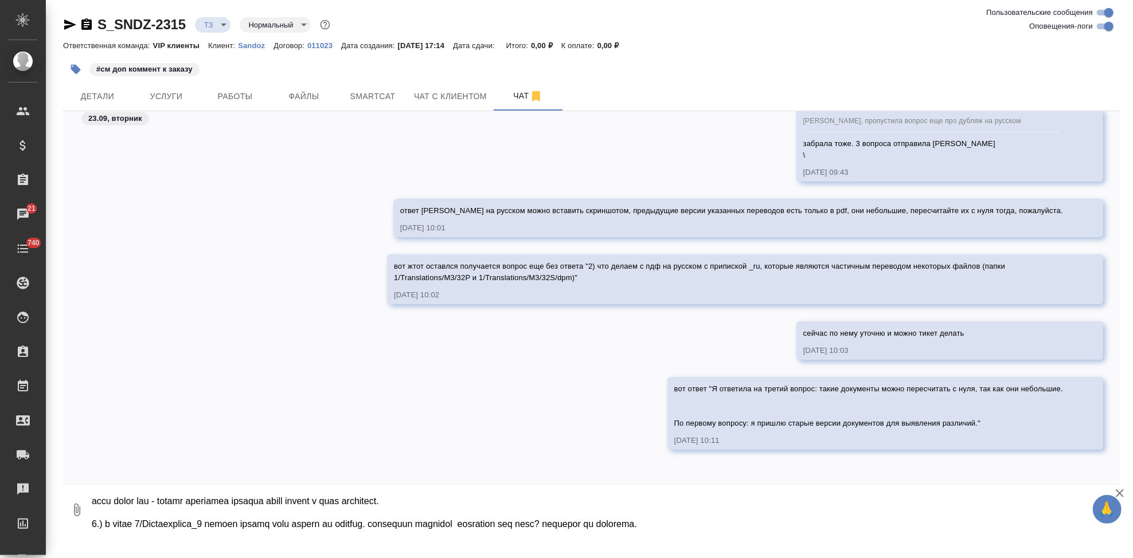
click at [259, 509] on textarea at bounding box center [596, 510] width 1011 height 39
paste textarea "я пришлю старые версии документов для выявления различий"
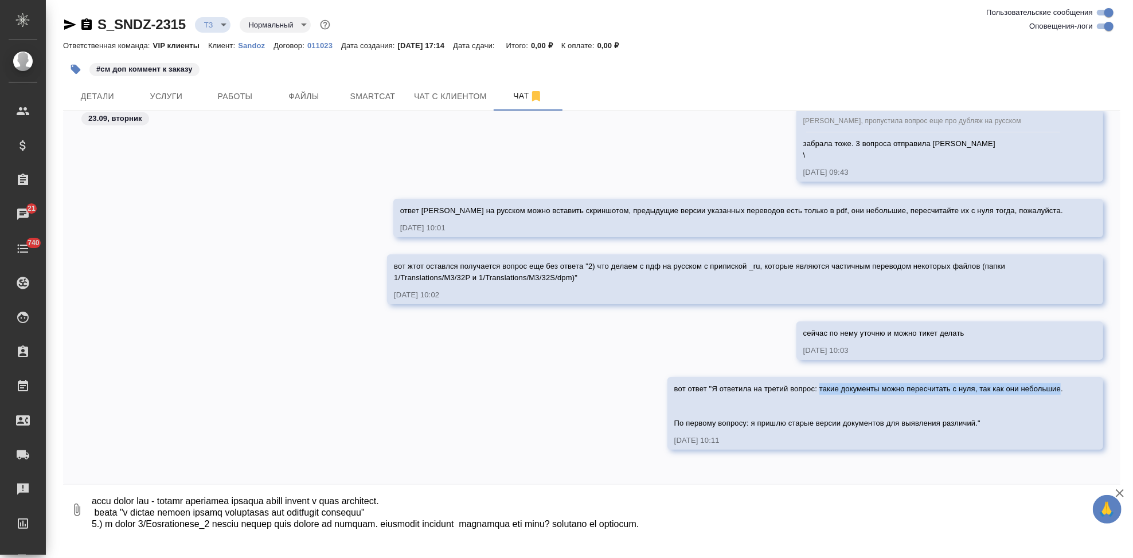
drag, startPoint x: 810, startPoint y: 389, endPoint x: 1052, endPoint y: 389, distance: 241.9
click at [1052, 389] on span "вот ответ "Я ответила на третий вопрос: такие документы можно пересчитать с нул…" at bounding box center [868, 406] width 389 height 43
copy span "такие документы можно пересчитать с нуля, так как они небольшие"
click at [202, 525] on textarea at bounding box center [596, 510] width 1011 height 39
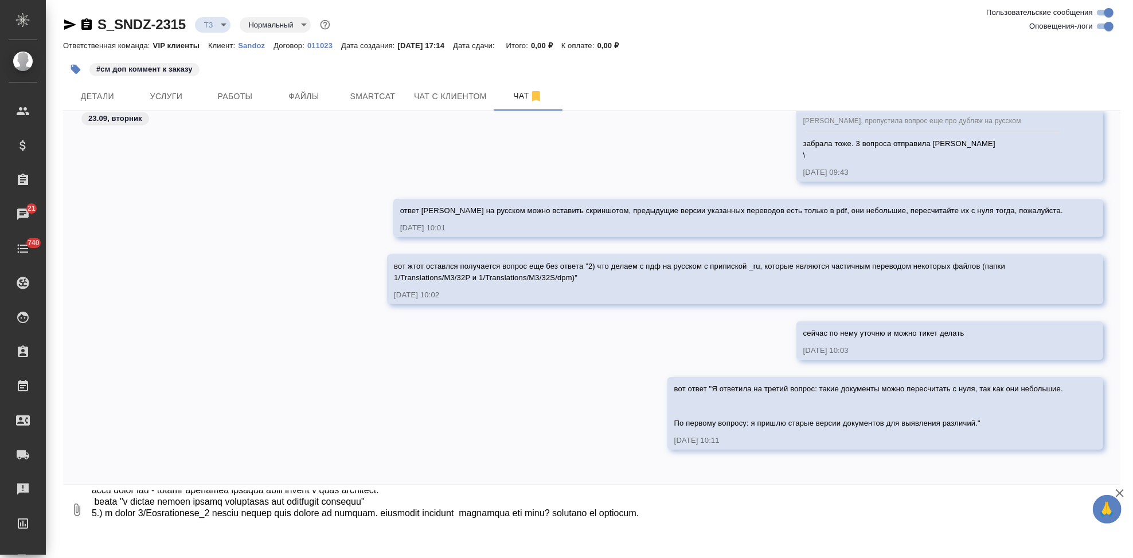
scroll to position [65, 0]
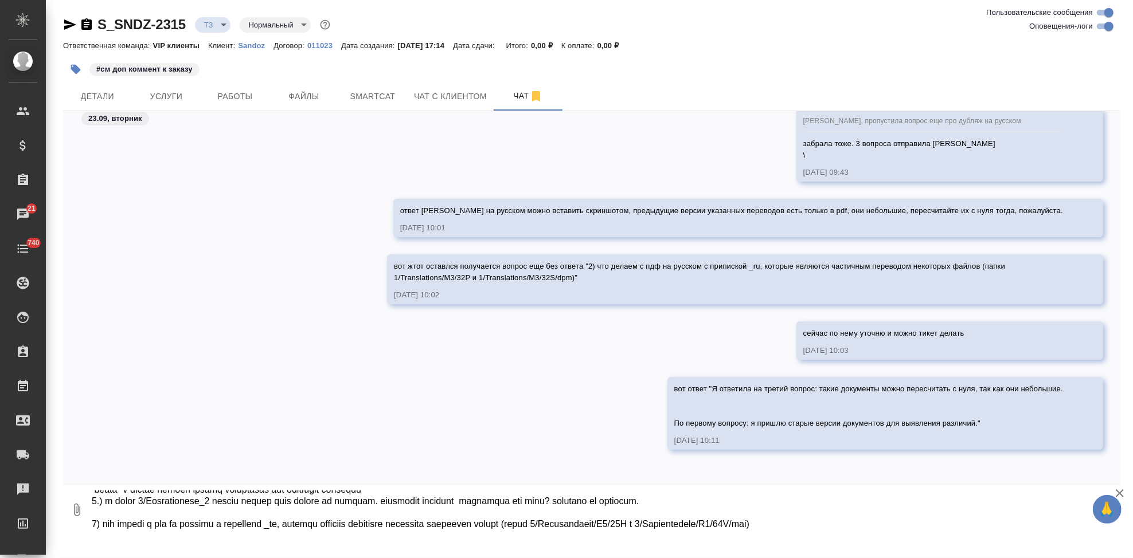
click at [822, 525] on textarea at bounding box center [596, 510] width 1011 height 39
paste textarea "такие документы можно пересчитать с нуля, так как они небольшие"
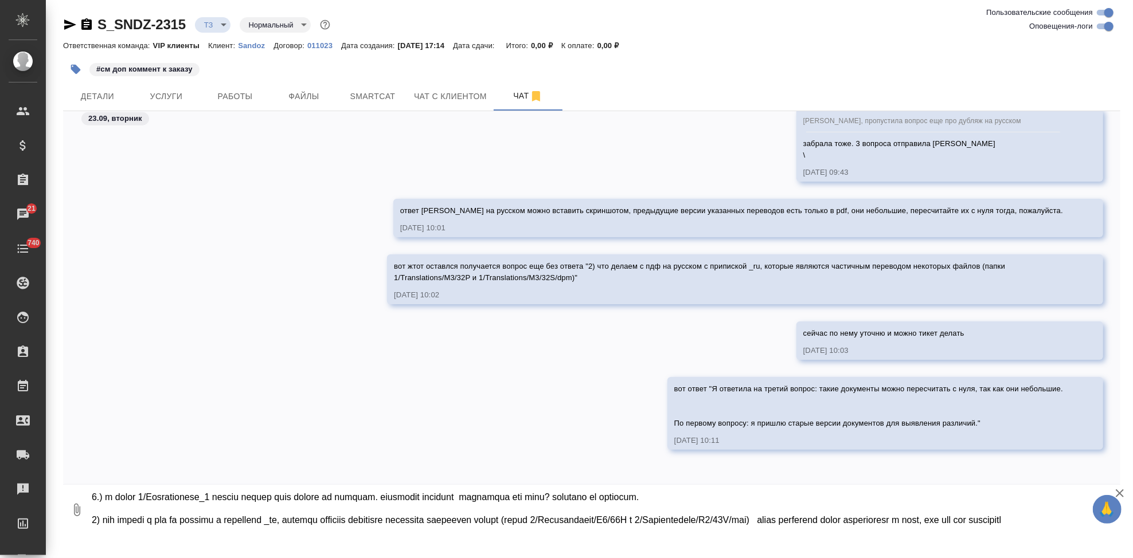
click at [816, 511] on textarea at bounding box center [596, 510] width 1011 height 39
click at [462, 527] on textarea at bounding box center [596, 510] width 1011 height 39
click at [815, 515] on textarea at bounding box center [596, 510] width 1011 height 39
click at [650, 518] on textarea at bounding box center [596, 510] width 1011 height 39
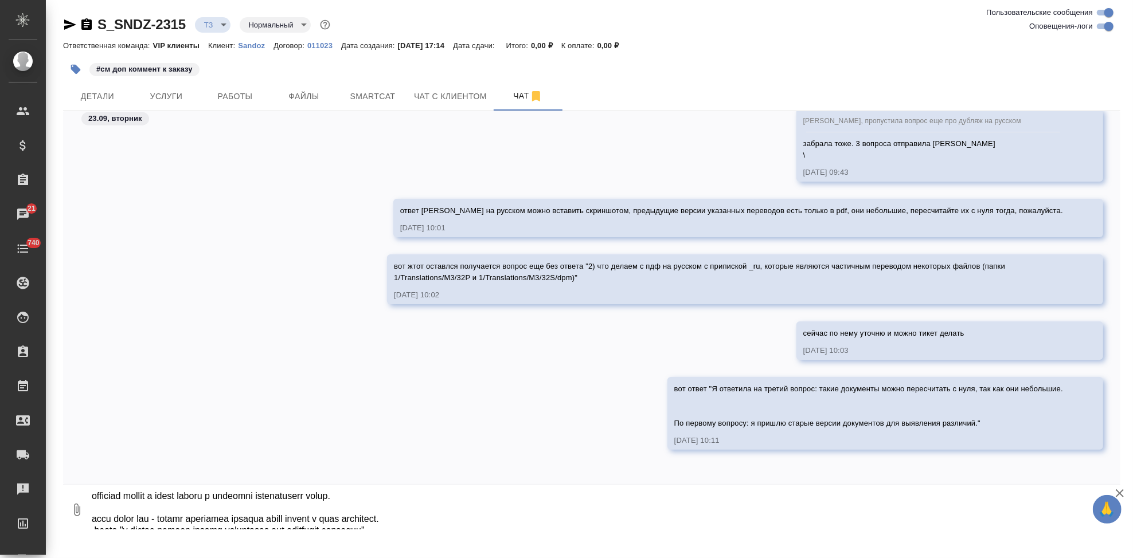
scroll to position [13, 0]
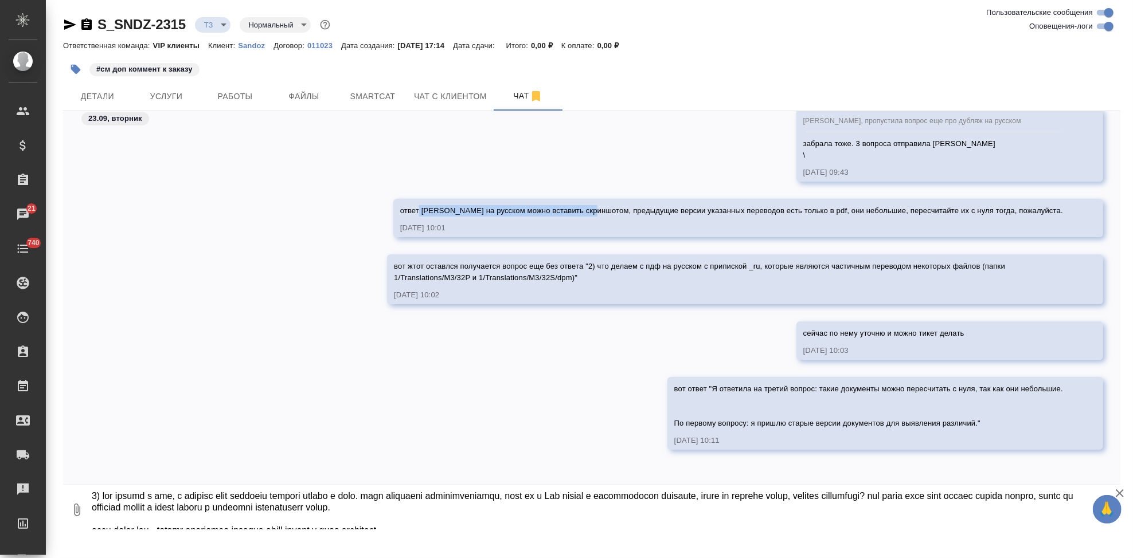
drag, startPoint x: 619, startPoint y: 212, endPoint x: 445, endPoint y: 212, distance: 174.3
click at [445, 212] on span "ответ Дубляж на русском можно вставить скриншотом, предыдущие версии указанных …" at bounding box center [731, 210] width 663 height 9
copy span "Дубляж на русском можно вставить скриншотом"
click at [421, 512] on textarea at bounding box center [596, 510] width 1011 height 39
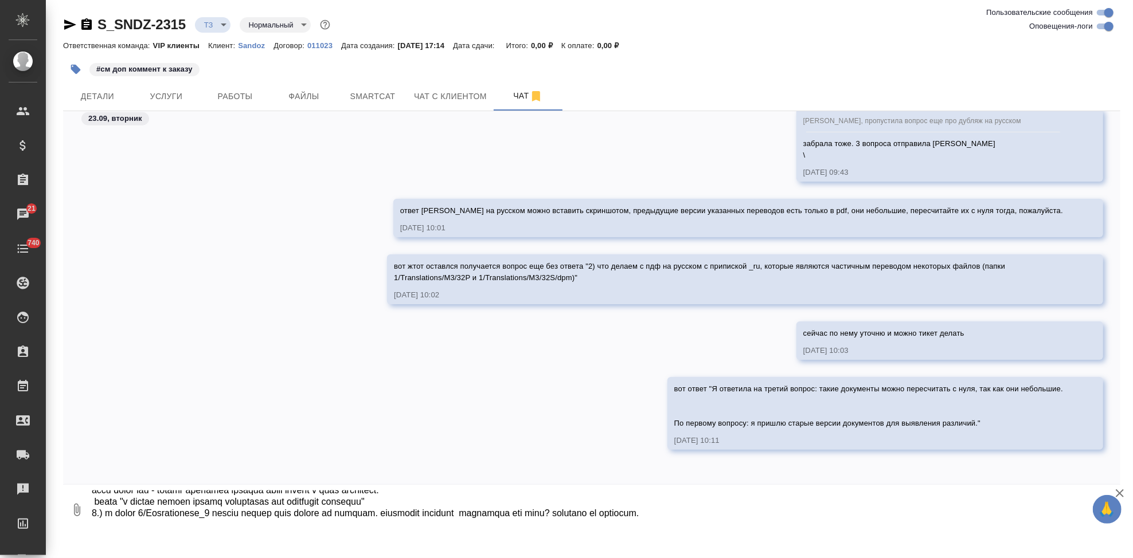
scroll to position [65, 0]
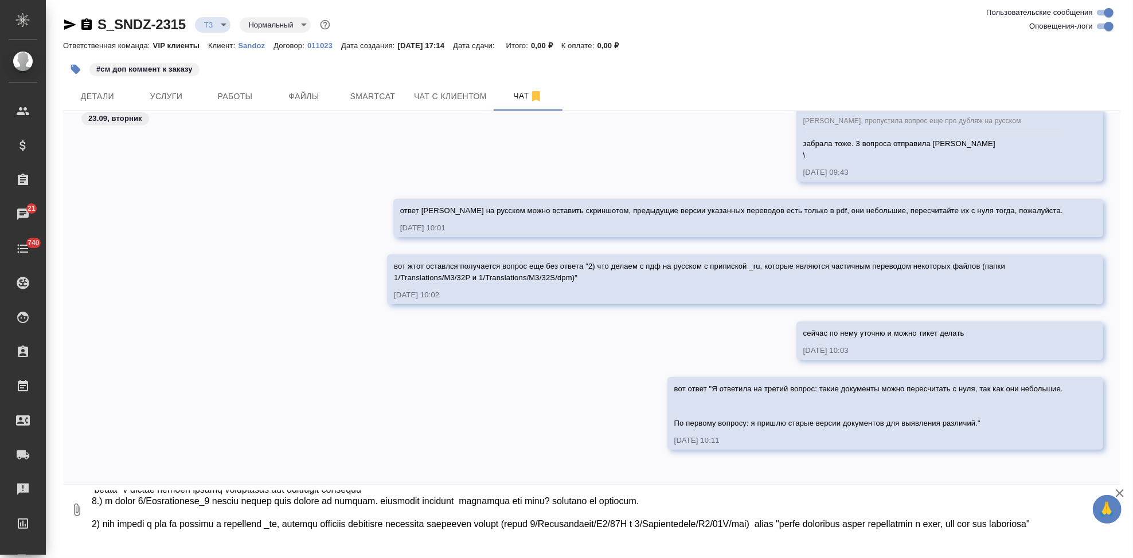
click at [131, 513] on textarea at bounding box center [596, 510] width 1011 height 39
paste textarea "Дубляж на русском можно вставить скриншотом"
type textarea "1) что делаем с пдф, к которым есть переводы прошлых версий в ворд. если требуе…"
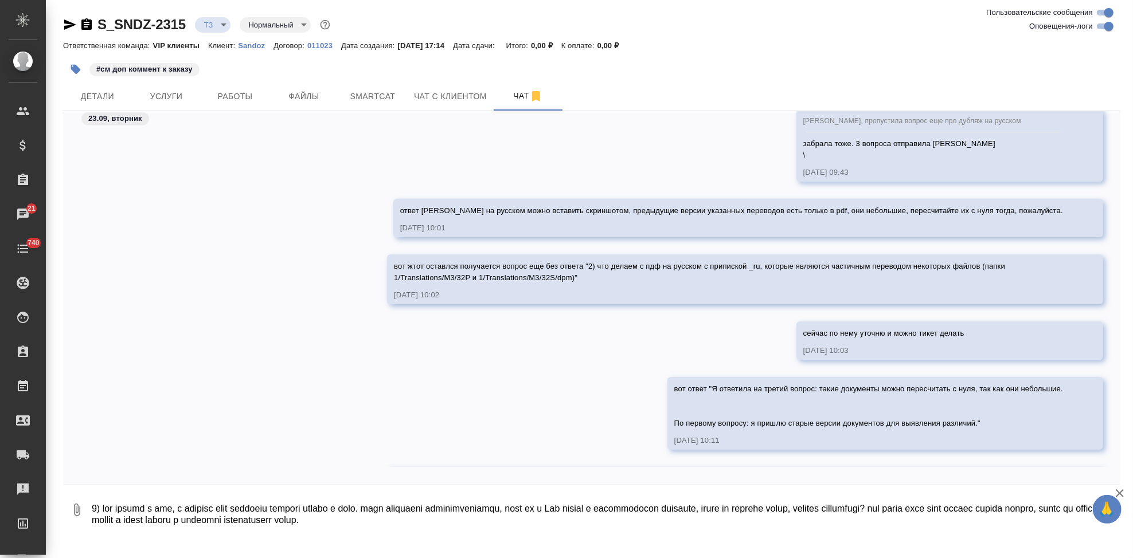
scroll to position [7798, 0]
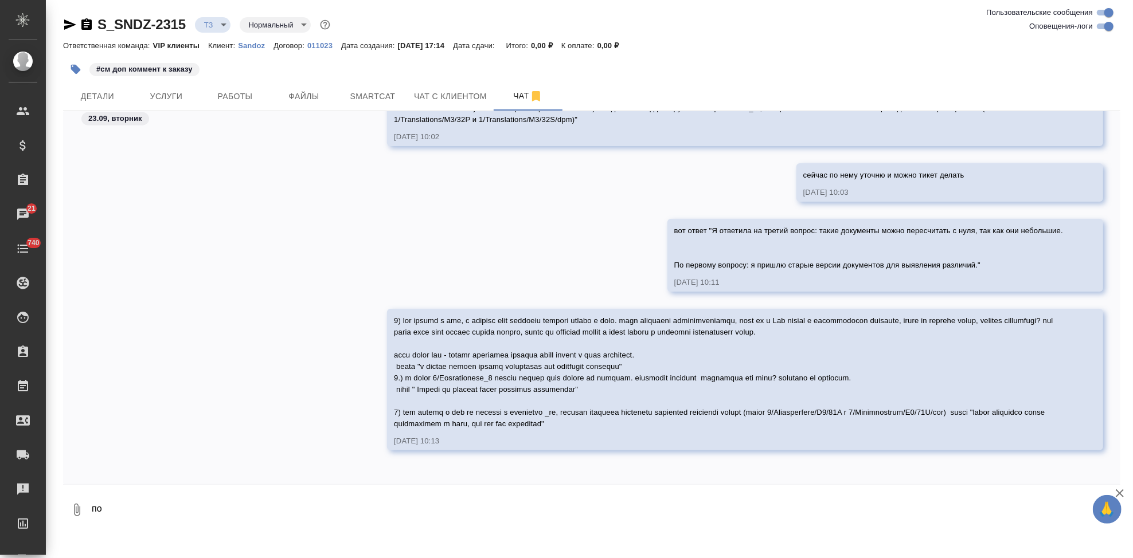
type textarea "п"
type textarea "соотнесла ответы клиента с вопросами"
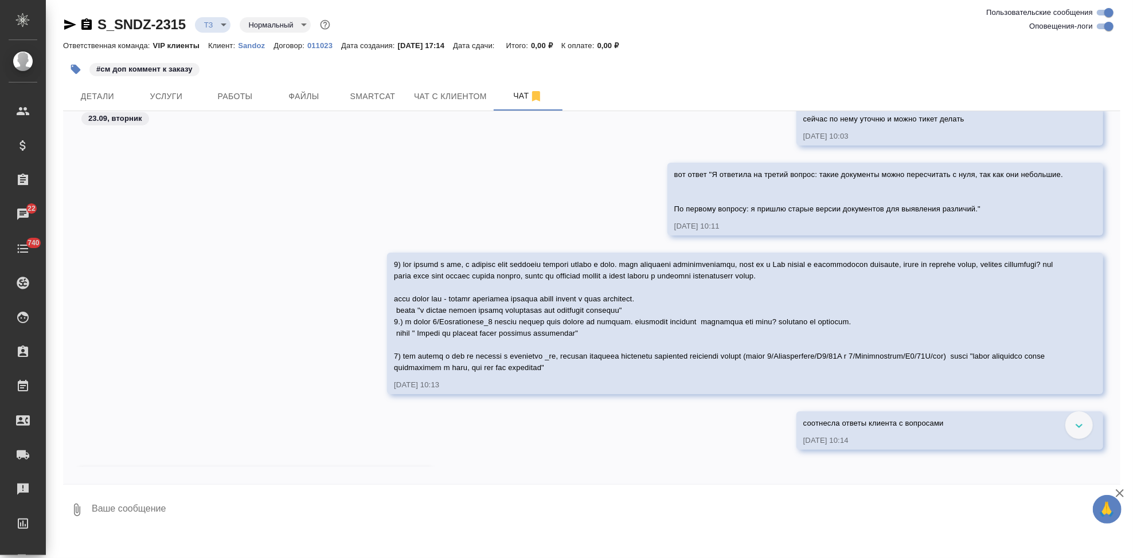
scroll to position [8025, 0]
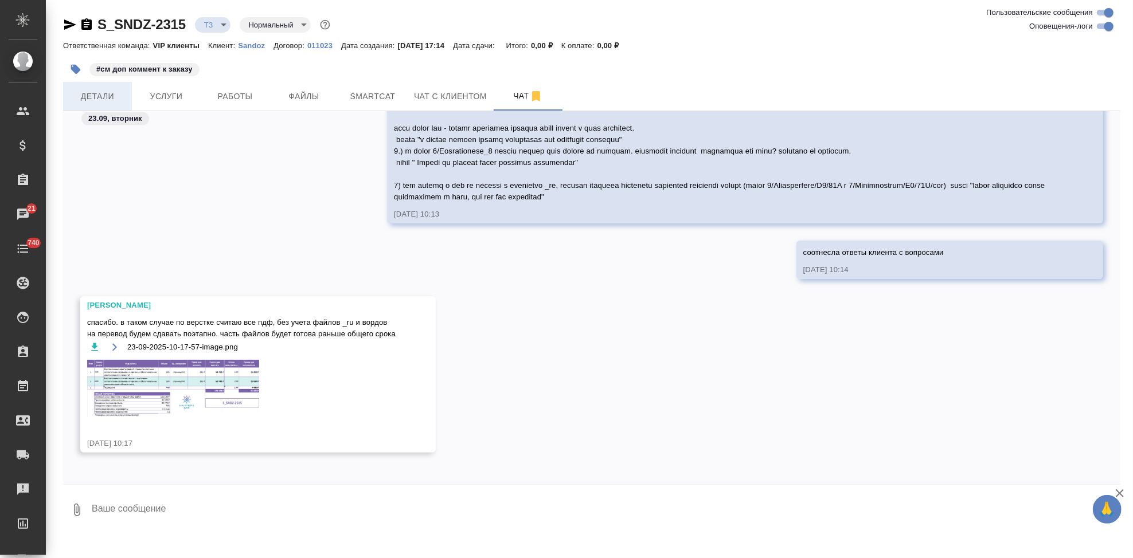
click at [105, 99] on span "Детали" at bounding box center [97, 96] width 55 height 14
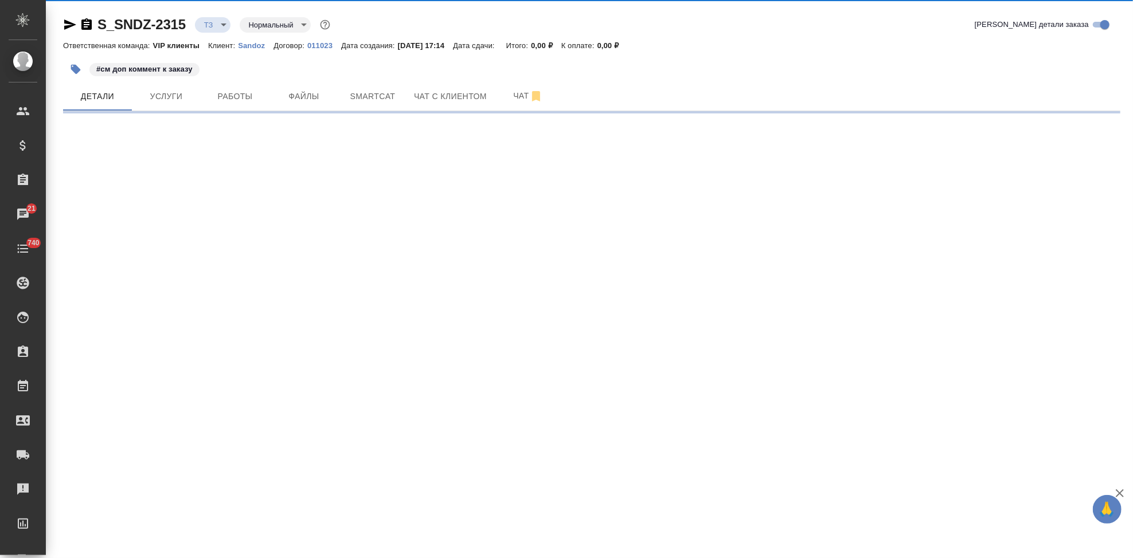
select select "RU"
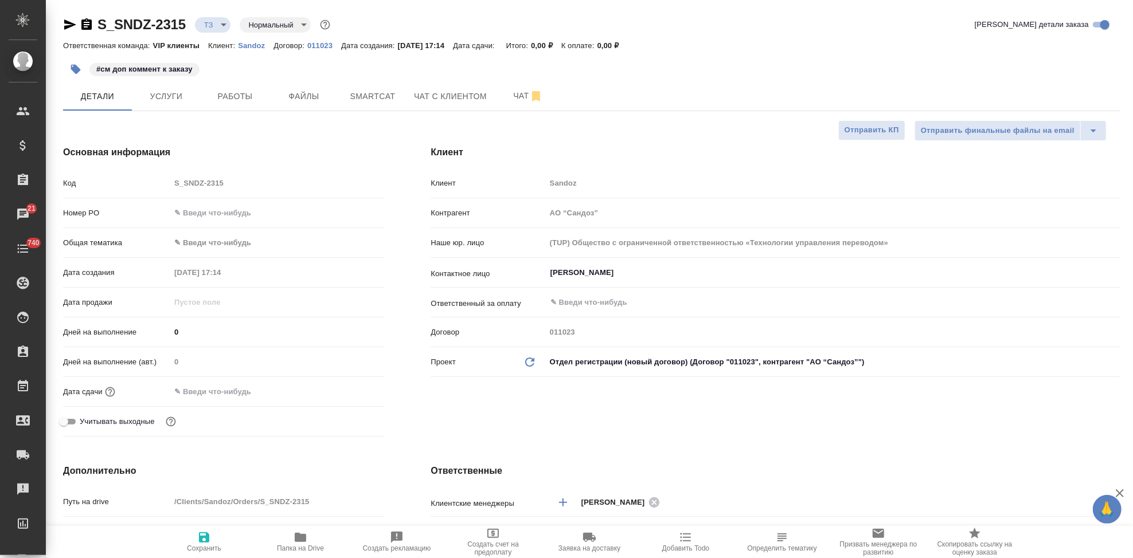
type textarea "x"
type input "VIP клиенты"
click at [318, 547] on span "Папка на Drive" at bounding box center [300, 549] width 47 height 8
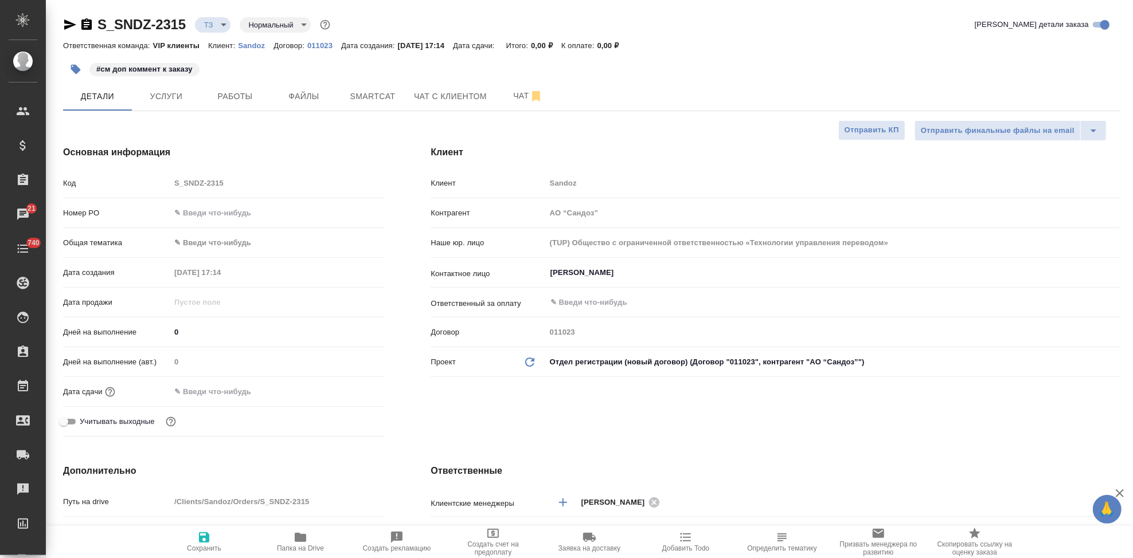
type textarea "x"
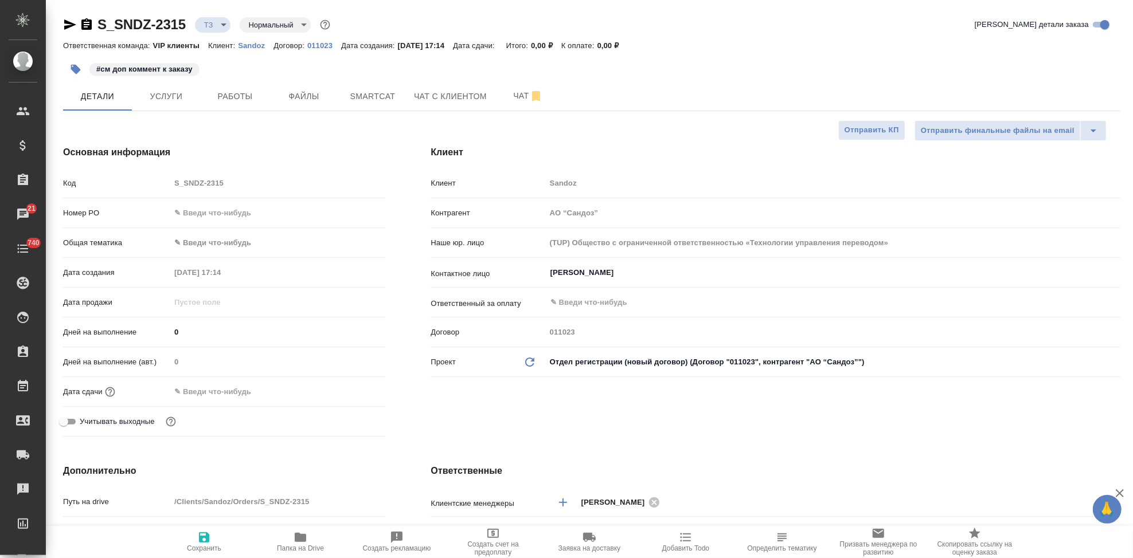
type textarea "x"
click at [509, 94] on span "Чат" at bounding box center [528, 96] width 55 height 14
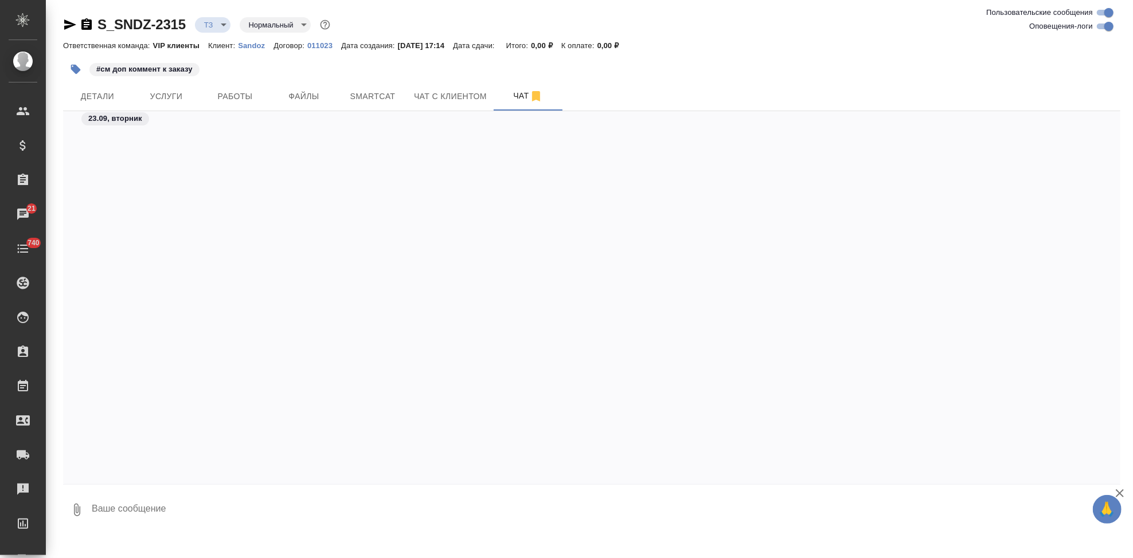
scroll to position [9462, 0]
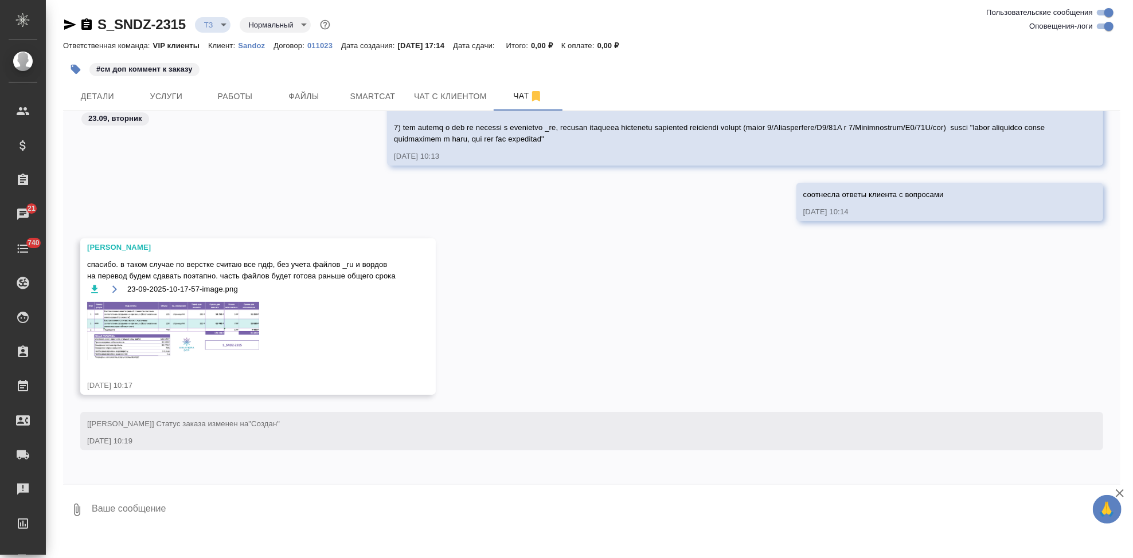
click at [217, 515] on textarea at bounding box center [606, 510] width 1030 height 39
type textarea """
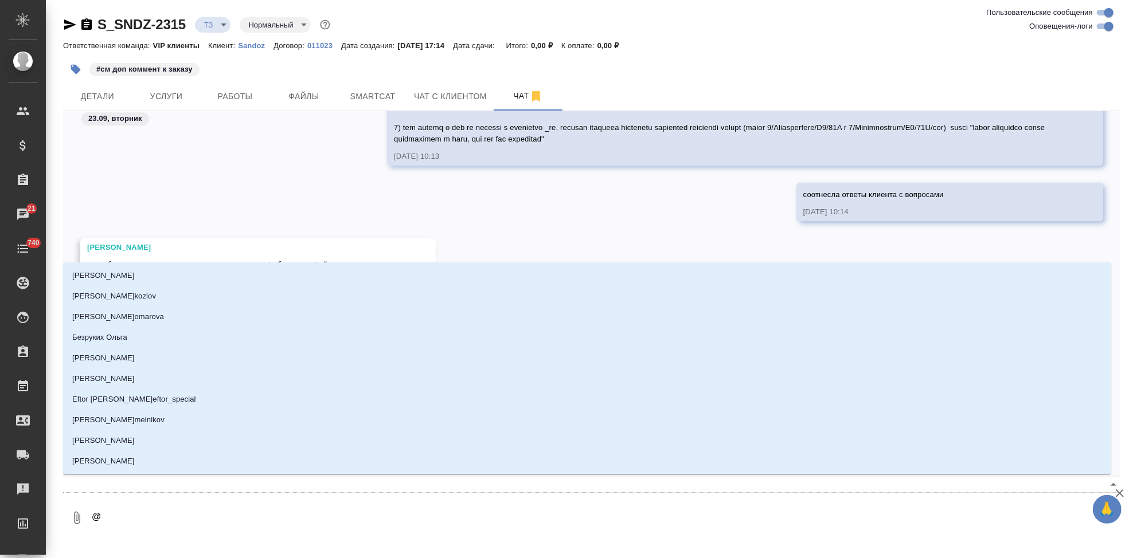
type textarea "@г"
type input "г"
type textarea "@го"
type input "го"
type textarea "@гор"
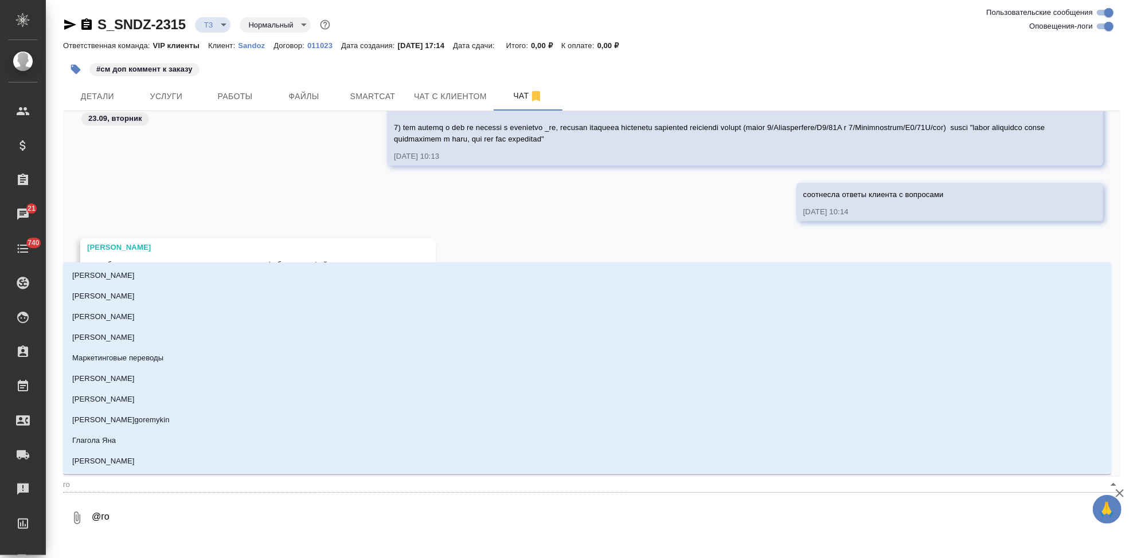
type input "гор"
type textarea "@горш"
type input "горш"
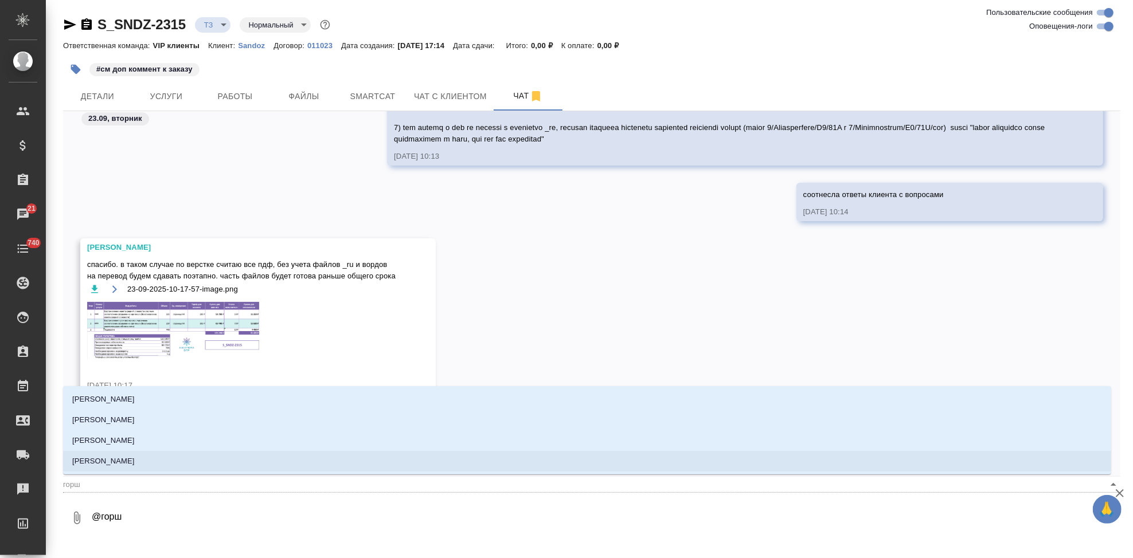
click at [195, 459] on li "Горшкова Валентина" at bounding box center [587, 461] width 1048 height 21
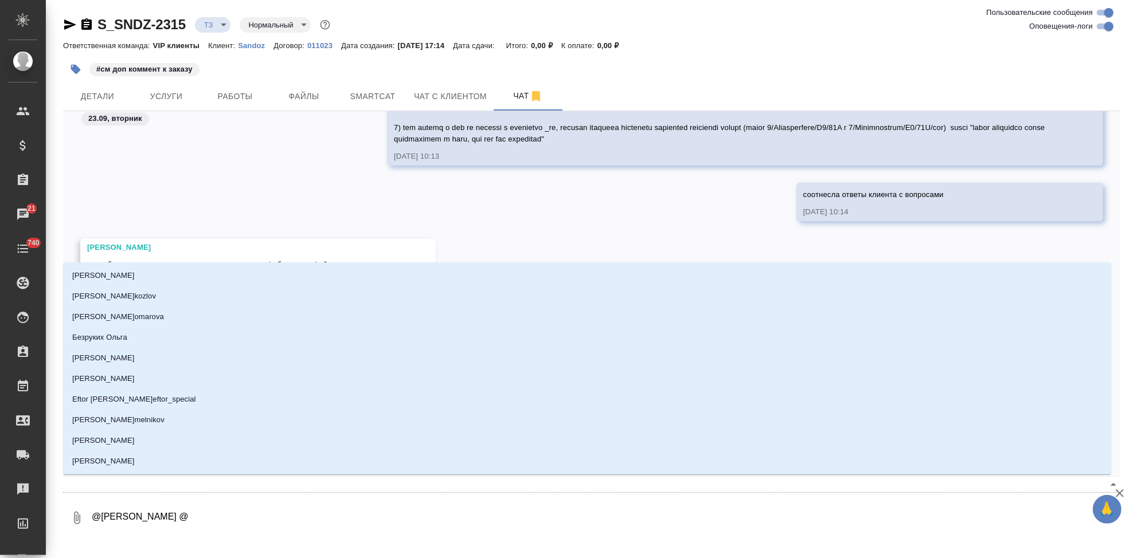
type textarea "@Горшкова Валентина @с"
type input "с"
type textarea "@Горшкова Валентина @со"
type input "со"
type textarea "@Горшкова Валентина @сол"
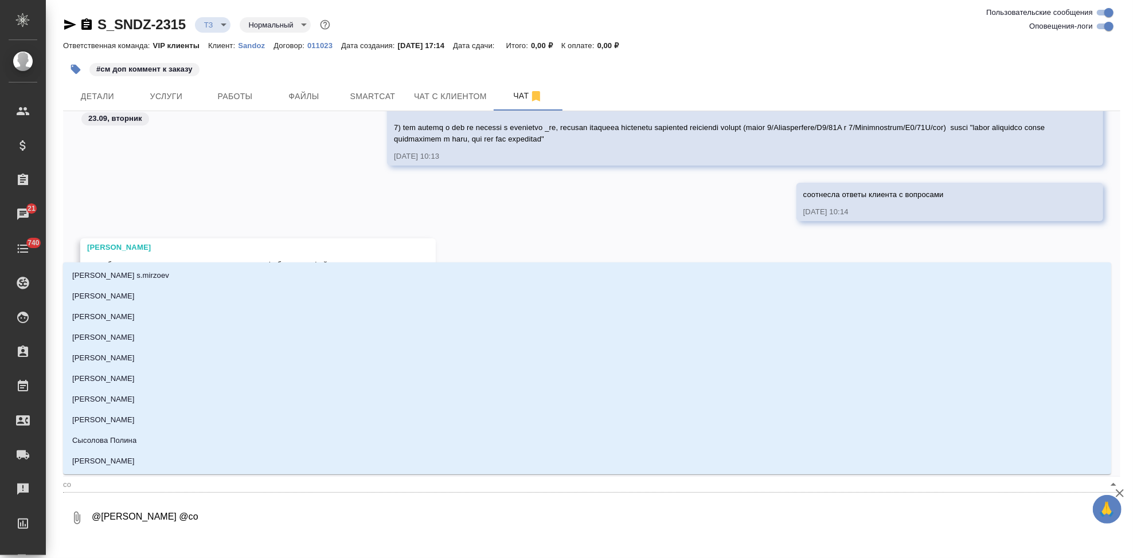
type input "сол"
type textarea "@Горшкова Валентина @соло"
type input "соло"
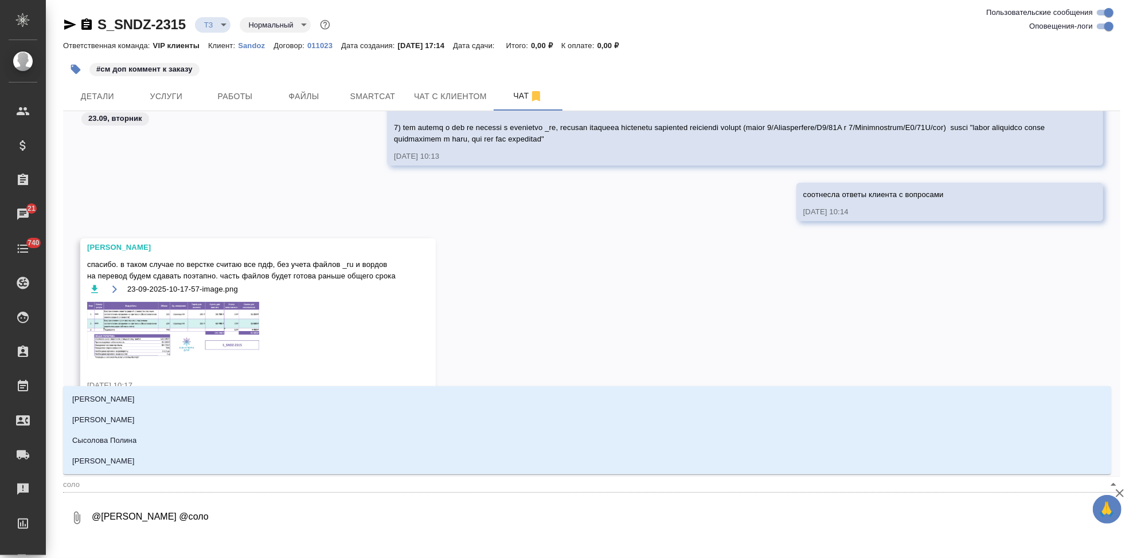
type textarea "@Горшкова Валентина @солов"
type input "солов"
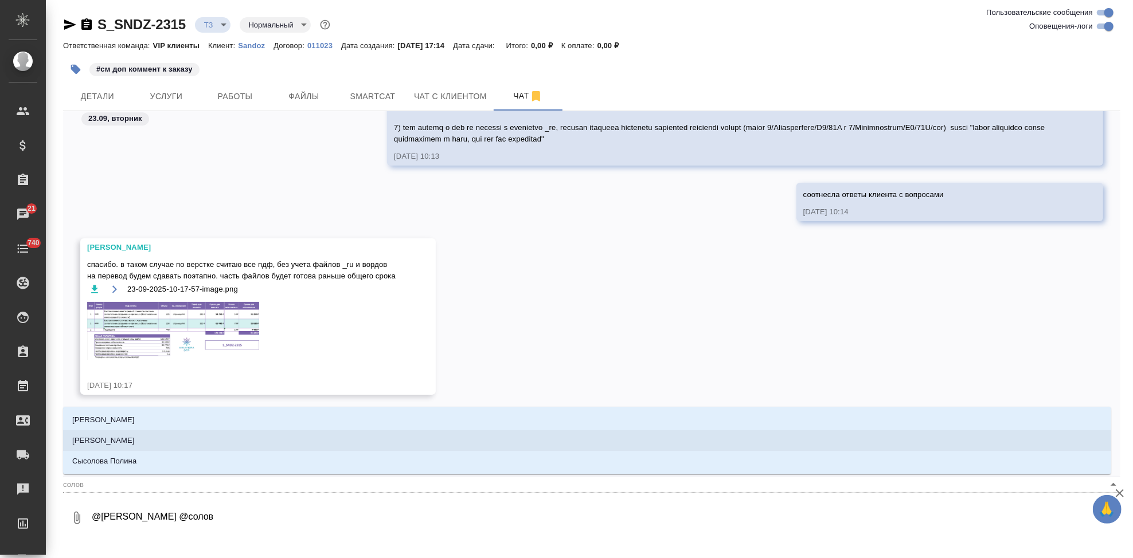
click at [165, 437] on li "Соловьева Елена" at bounding box center [587, 441] width 1048 height 21
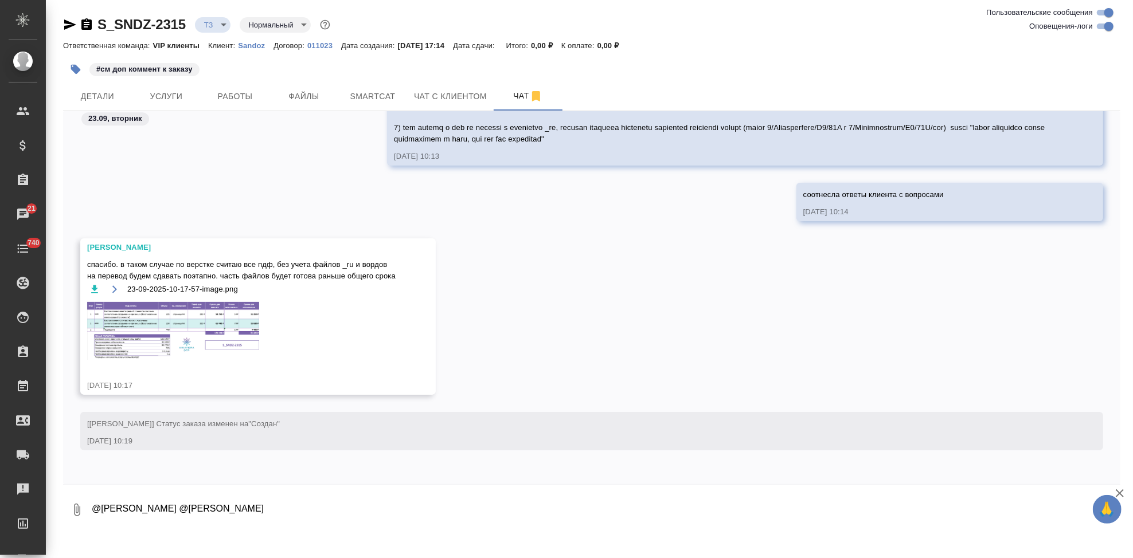
paste textarea "https://drive.awatera.com/apps/files/files?dir=/Shares/Sandoz/Orders/S_SNDZ-231…"
click at [650, 521] on textarea "@Горшкова Валентина @Соловьева Елена https://drive.awatera.com/apps/files/files…" at bounding box center [596, 510] width 1011 height 39
click at [654, 521] on textarea "@Горшкова Валентина @Соловьева Елена https://drive.awatera.com/apps/files/files…" at bounding box center [596, 510] width 1011 height 39
type textarea "@Горшкова Валентина @Соловьева Елена https://drive.awatera.com/apps/files/files…"
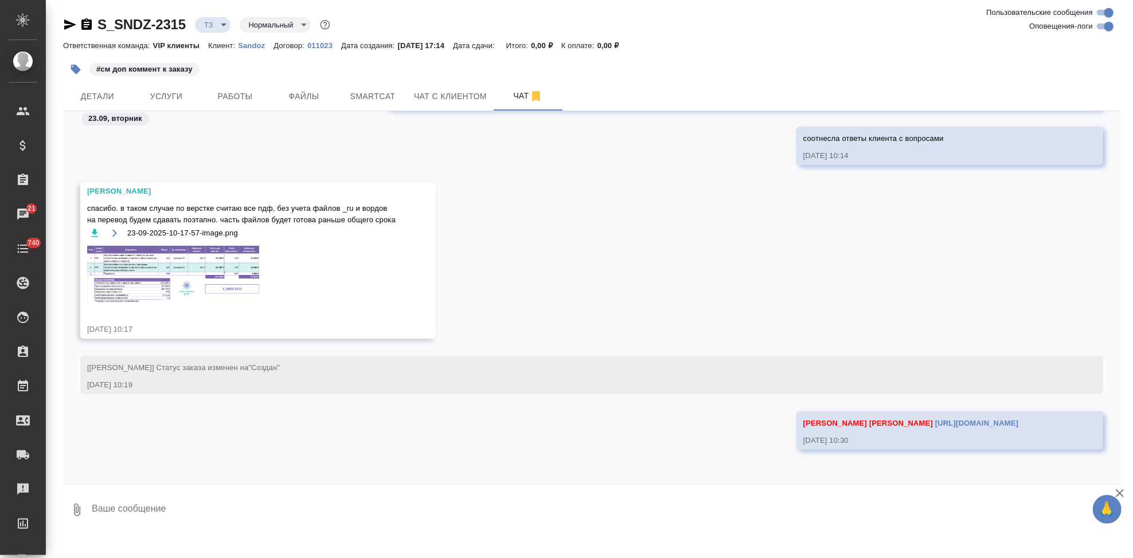
click at [294, 492] on textarea at bounding box center [606, 510] width 1030 height 39
paste textarea "Во вложении пересылаю pdf оригиналы для сравнения с актуальными версиями."
type textarea "от клиента "Во вложении пересылаю pdf оригиналы для сравнения с актуальными вер…"
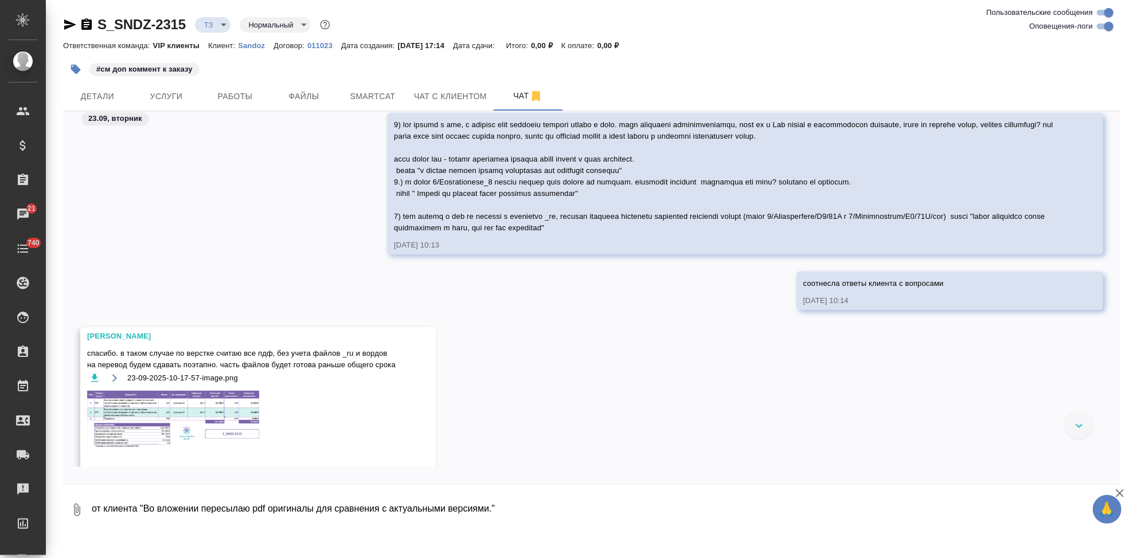
scroll to position [9256, 0]
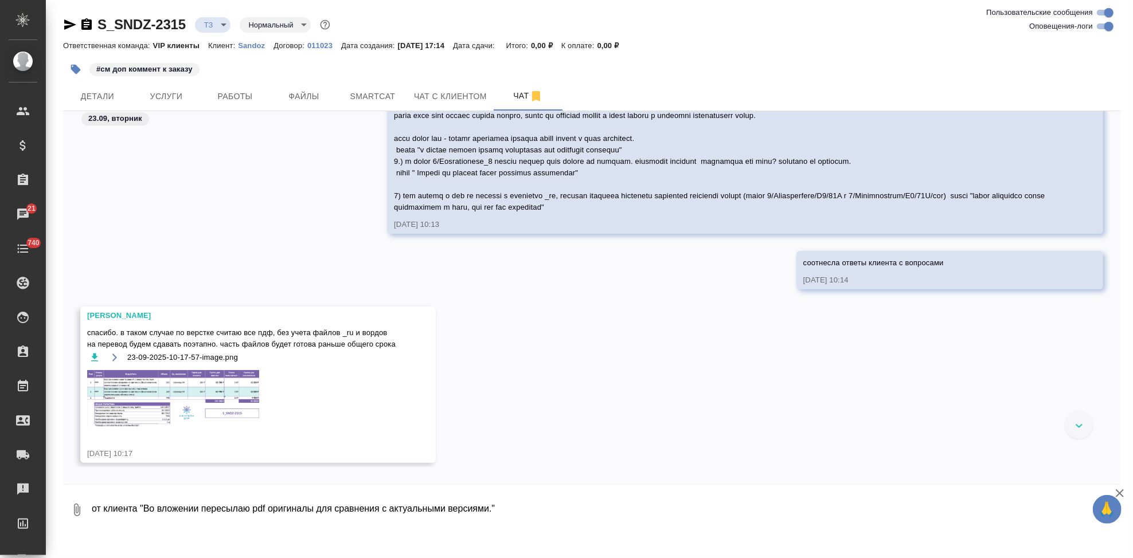
click at [210, 398] on img at bounding box center [173, 399] width 172 height 58
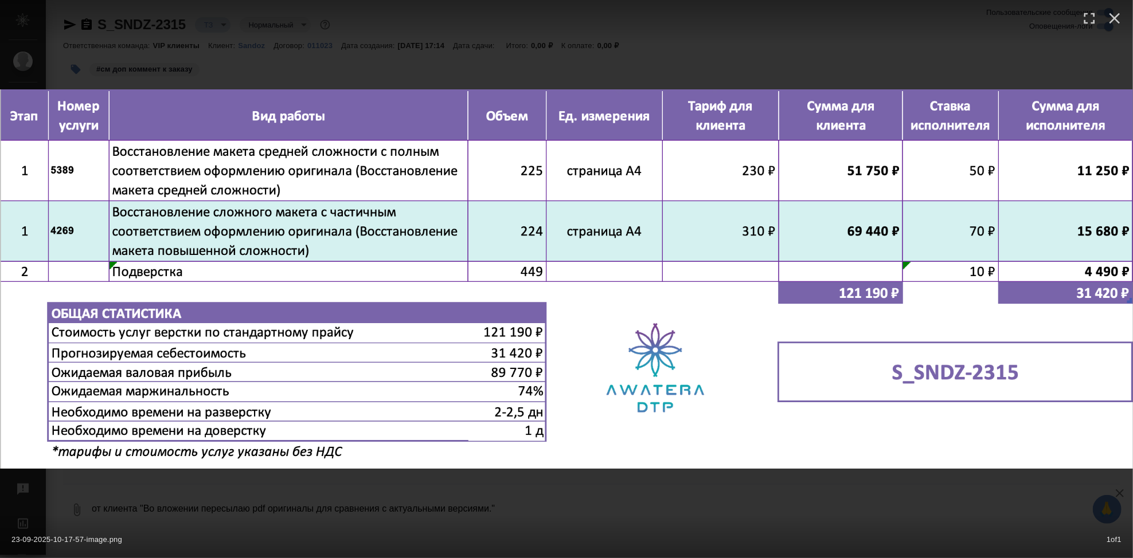
click at [540, 485] on div "23-09-2025-10-17-57-image.png 1 of 1" at bounding box center [566, 279] width 1133 height 558
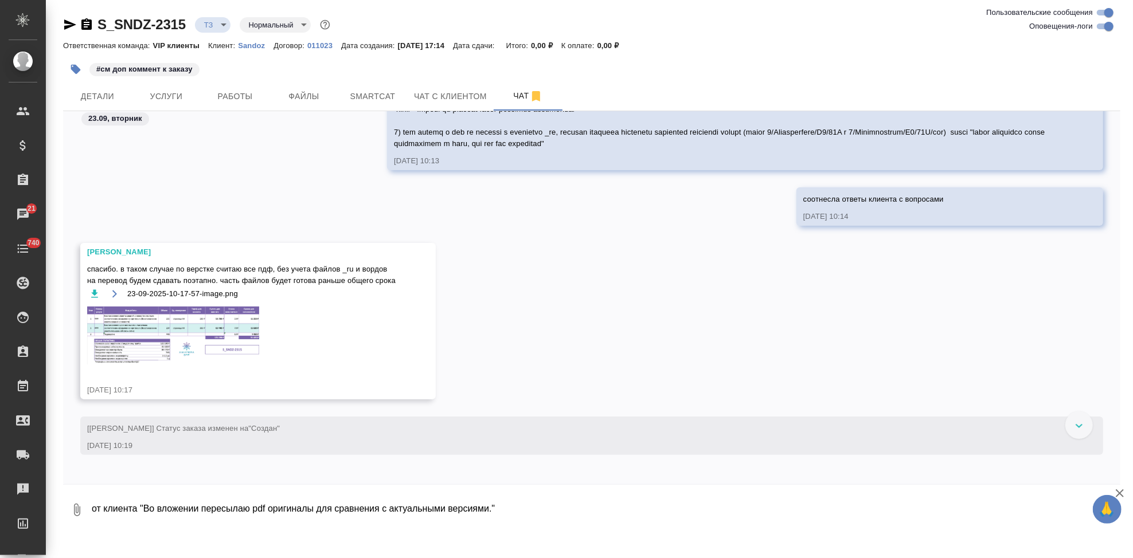
scroll to position [9447, 0]
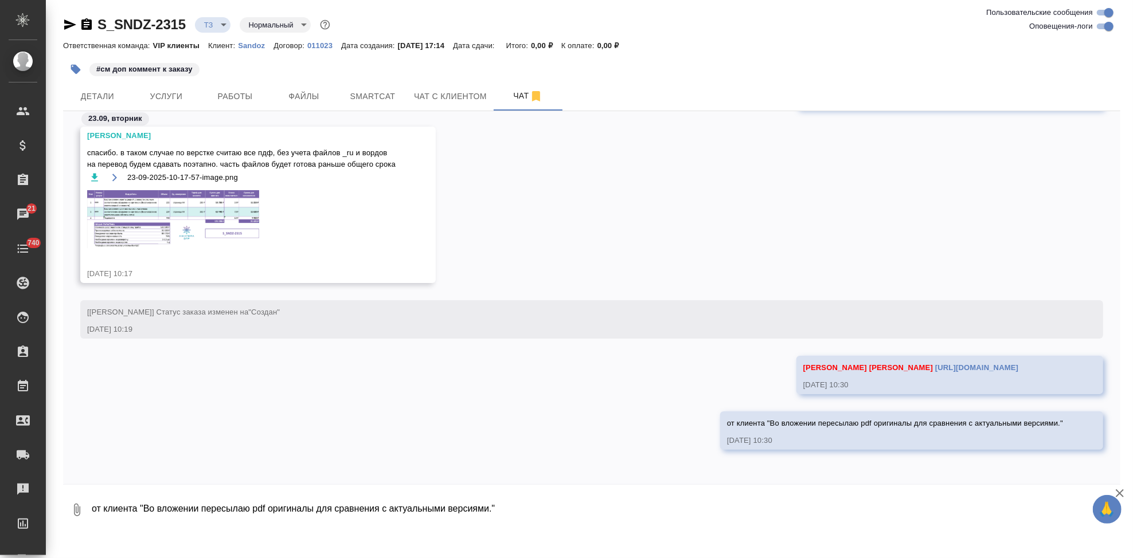
click at [271, 510] on textarea "от клиента "Во вложении пересылаю pdf оригиналы для сравнения с актуальными вер…" at bounding box center [606, 510] width 1030 height 39
type textarea "там выше Саша посчитала тикет. но я так понимаю если мы часть делаем через реда…"
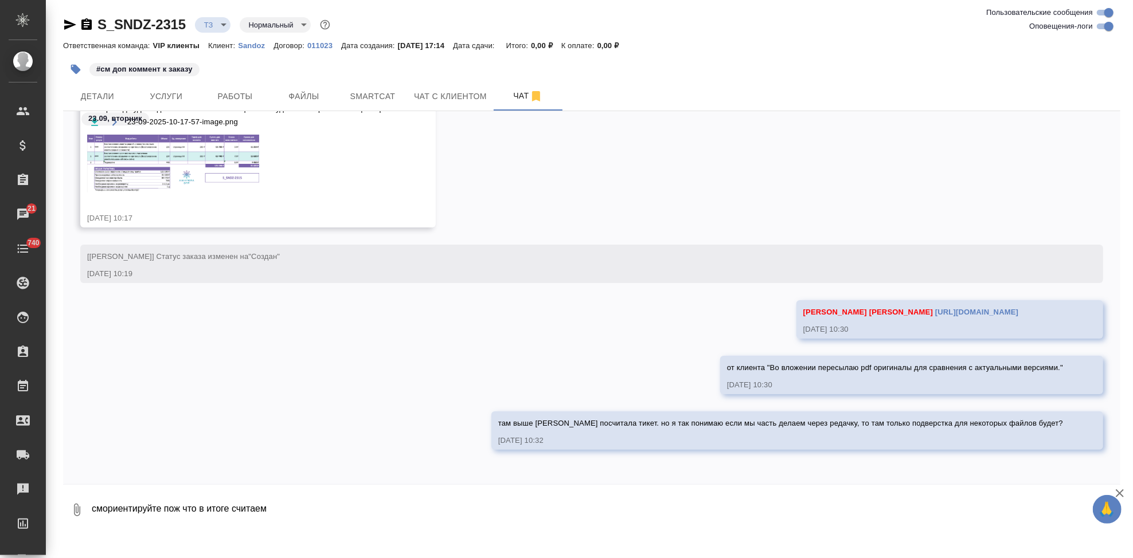
type textarea "смориентируйте пож что в итоге считаем"
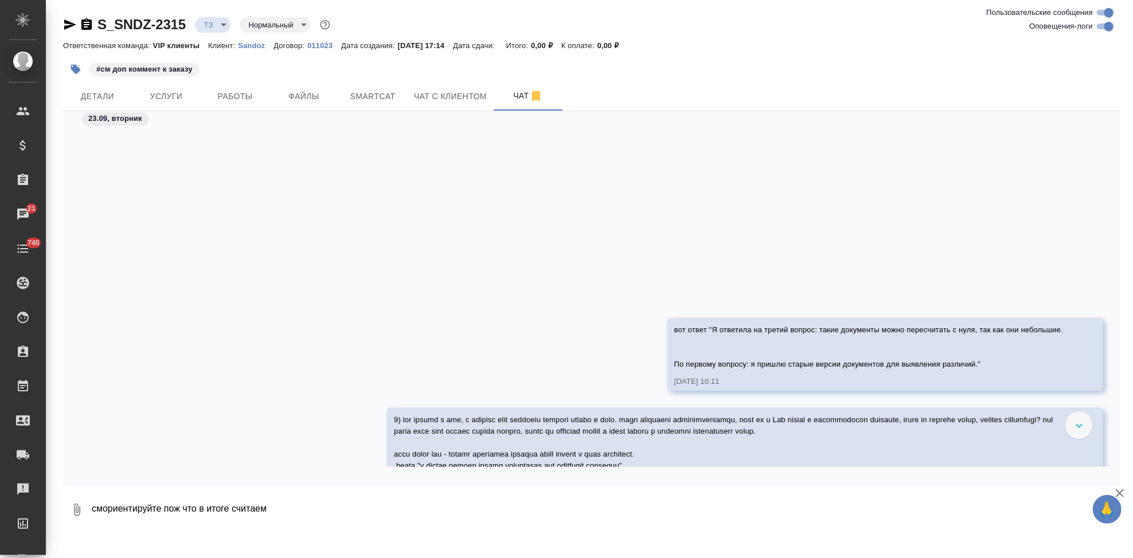
scroll to position [8939, 0]
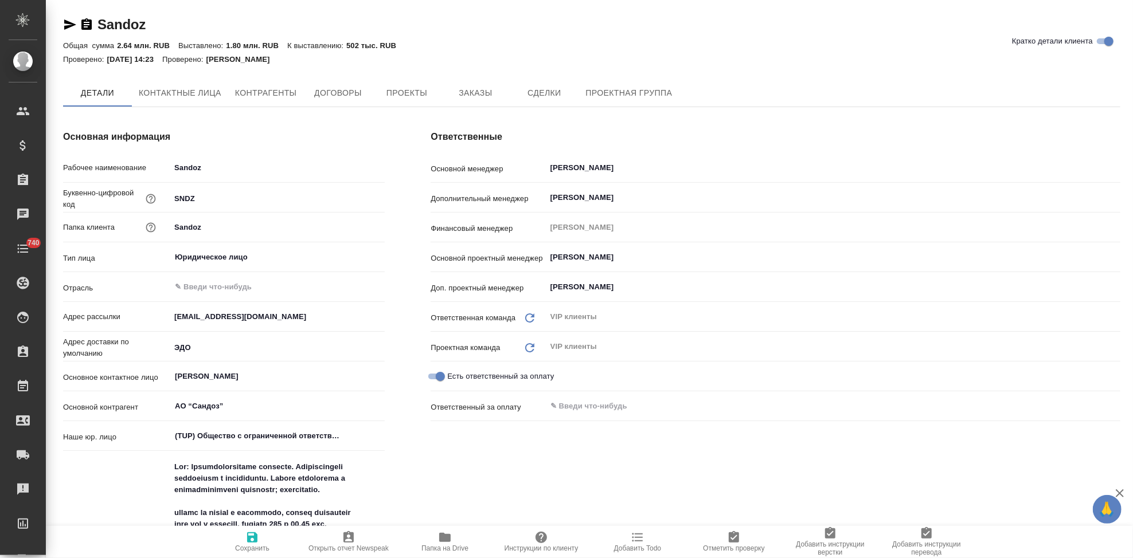
type textarea "x"
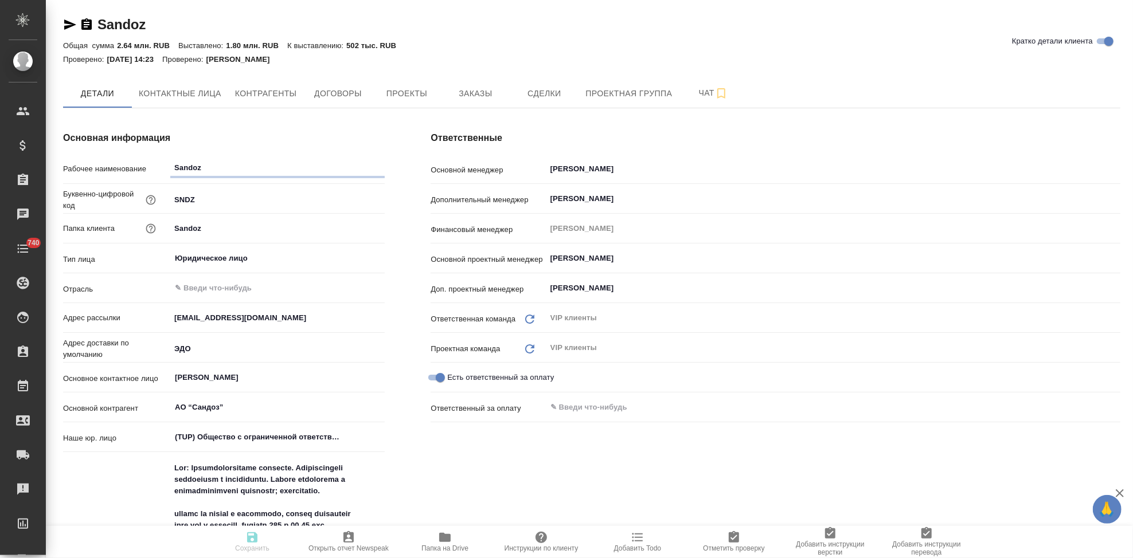
type textarea "x"
click at [487, 87] on span "Заказы" at bounding box center [475, 94] width 55 height 14
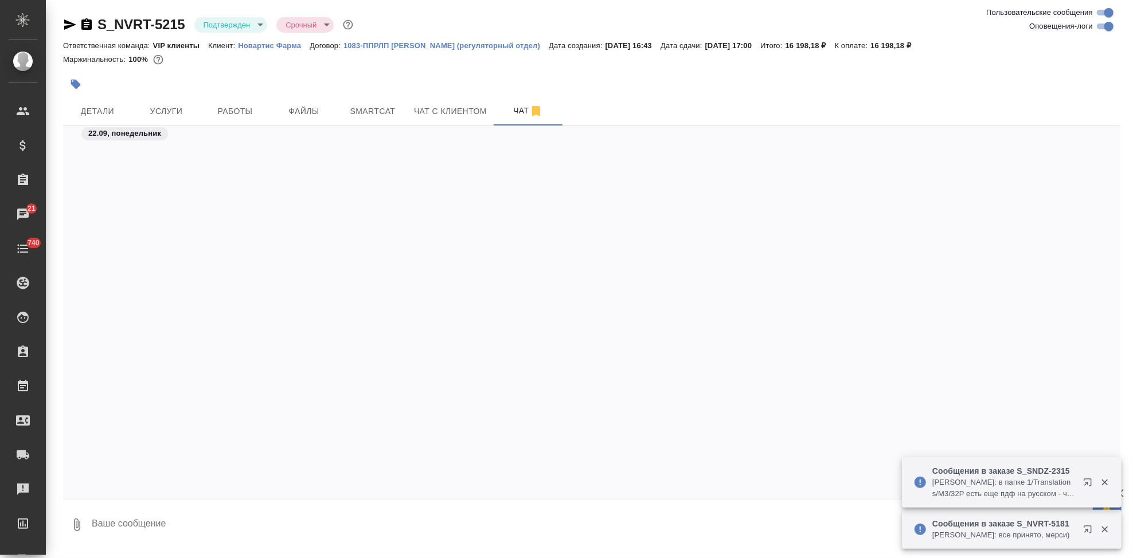
scroll to position [23139, 0]
